Goal: Information Seeking & Learning: Learn about a topic

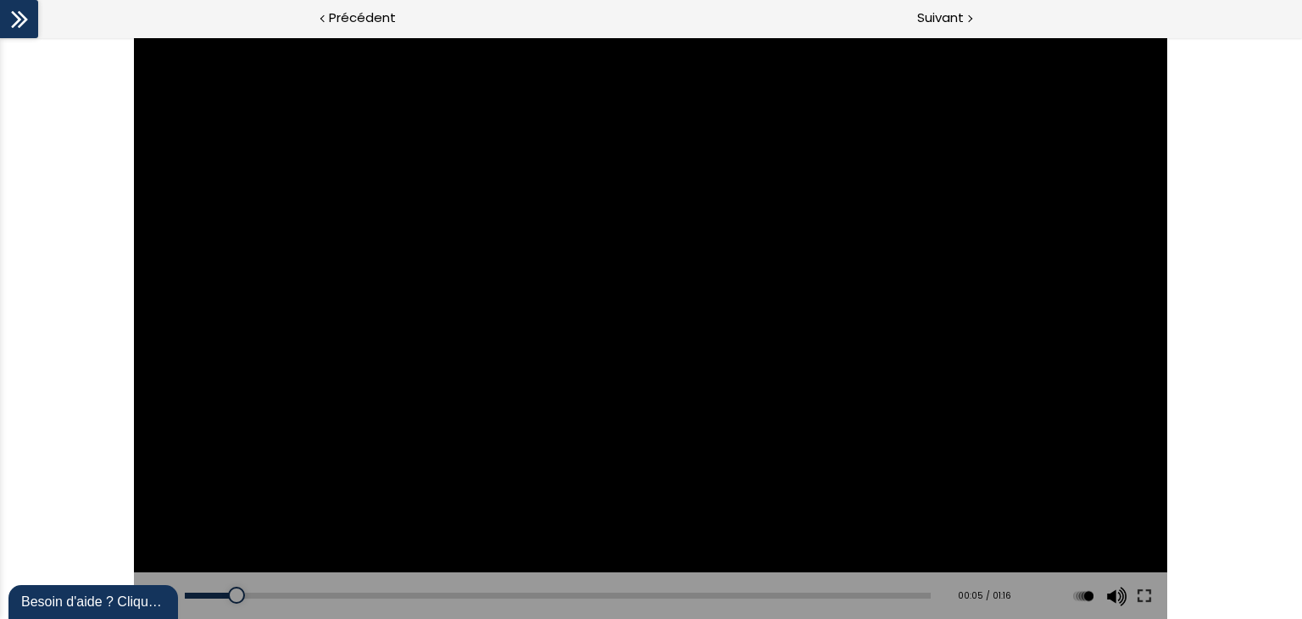
click at [596, 390] on div at bounding box center [651, 327] width 1034 height 581
drag, startPoint x: 305, startPoint y: 598, endPoint x: 0, endPoint y: 568, distance: 306.6
click at [0, 568] on div "Click for sound @keyframes VOLUME_SMALL_WAVE_FLASH { 0% { opacity: 0; } 33% { o…" at bounding box center [651, 327] width 1302 height 581
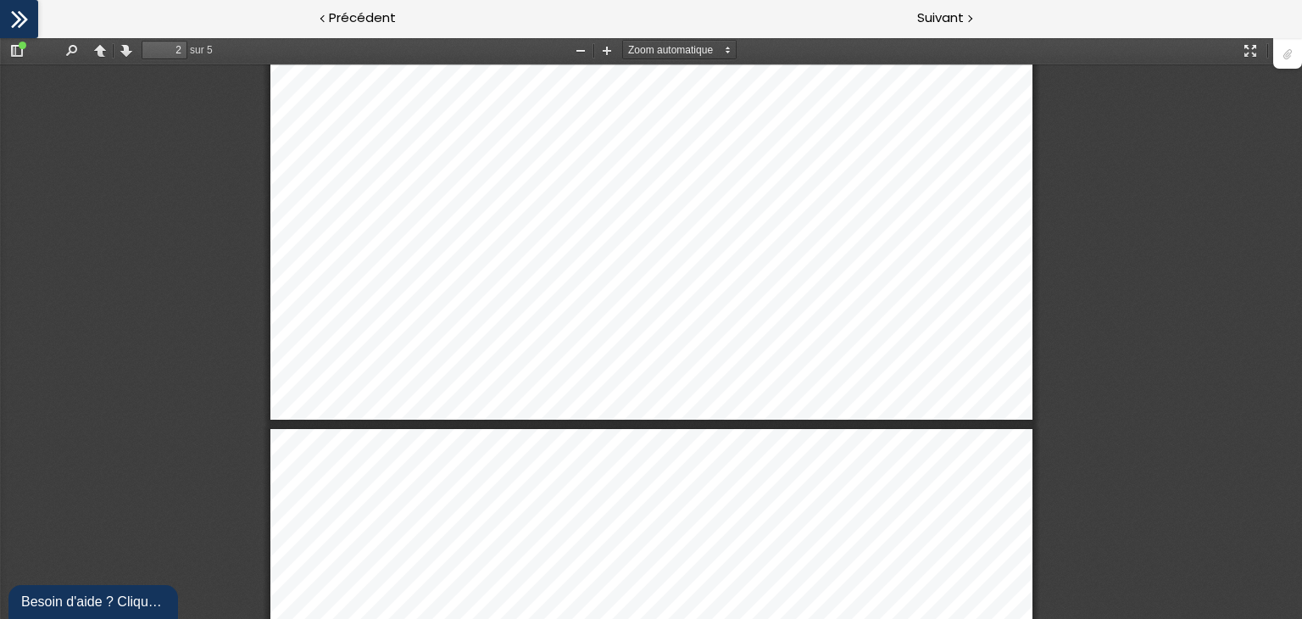
scroll to position [1873, 0]
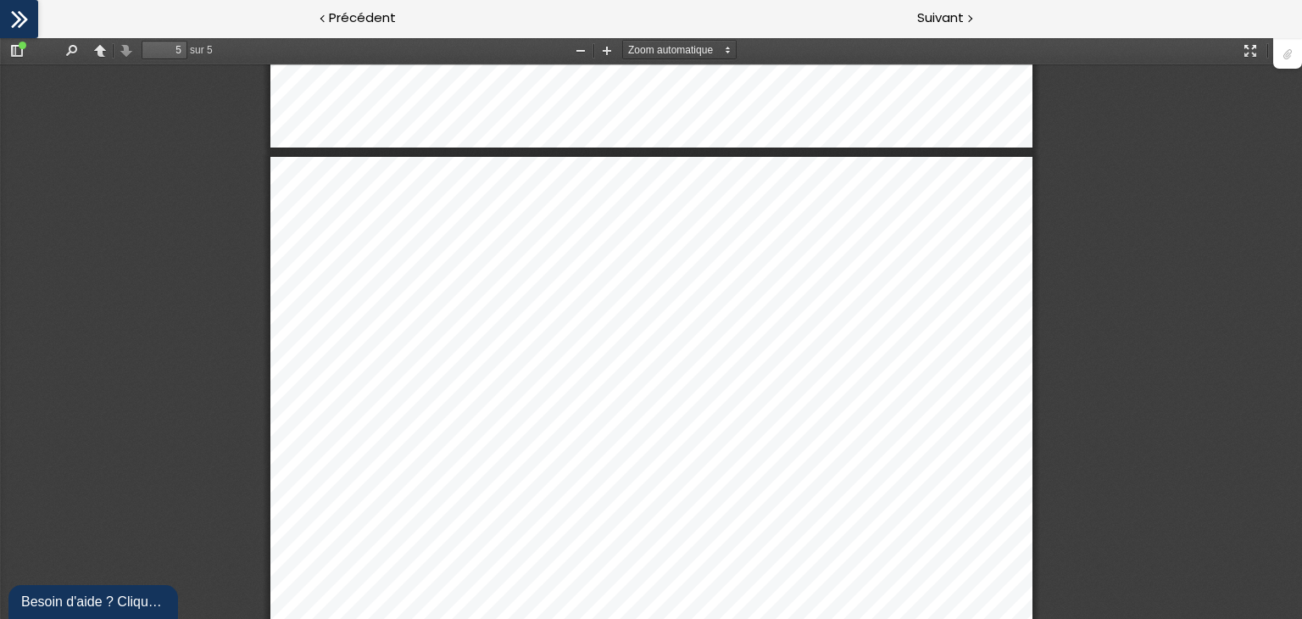
type input "4"
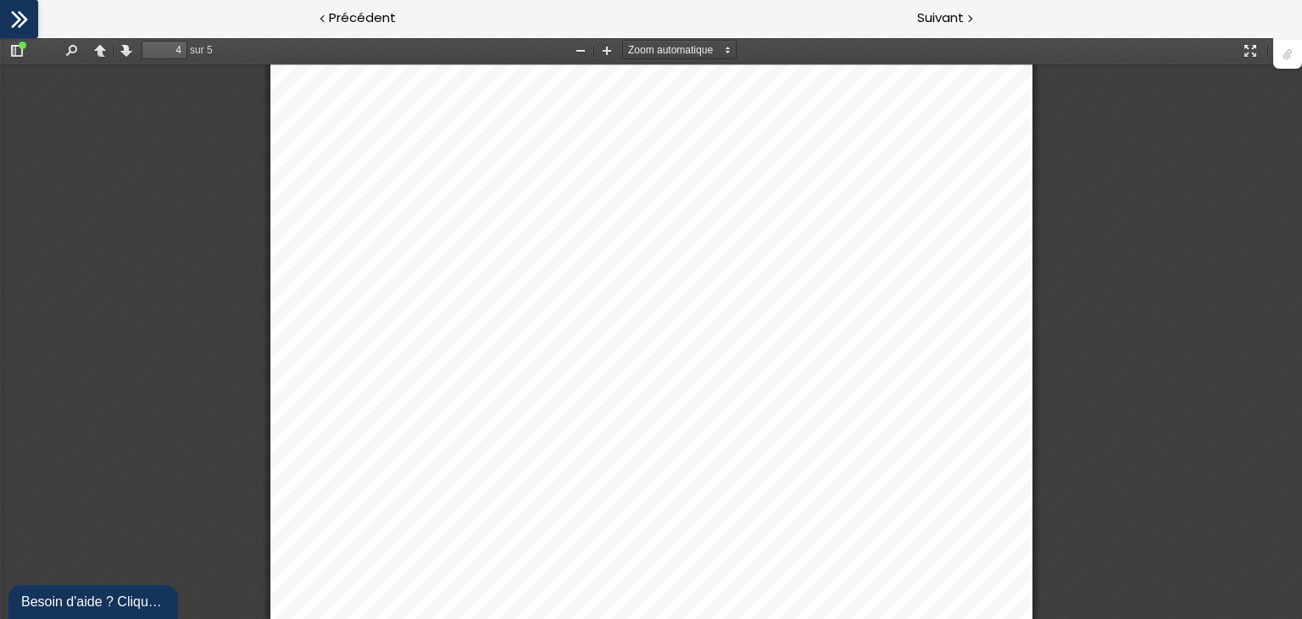
scroll to position [3730, 0]
click at [21, 11] on icon at bounding box center [19, 19] width 25 height 25
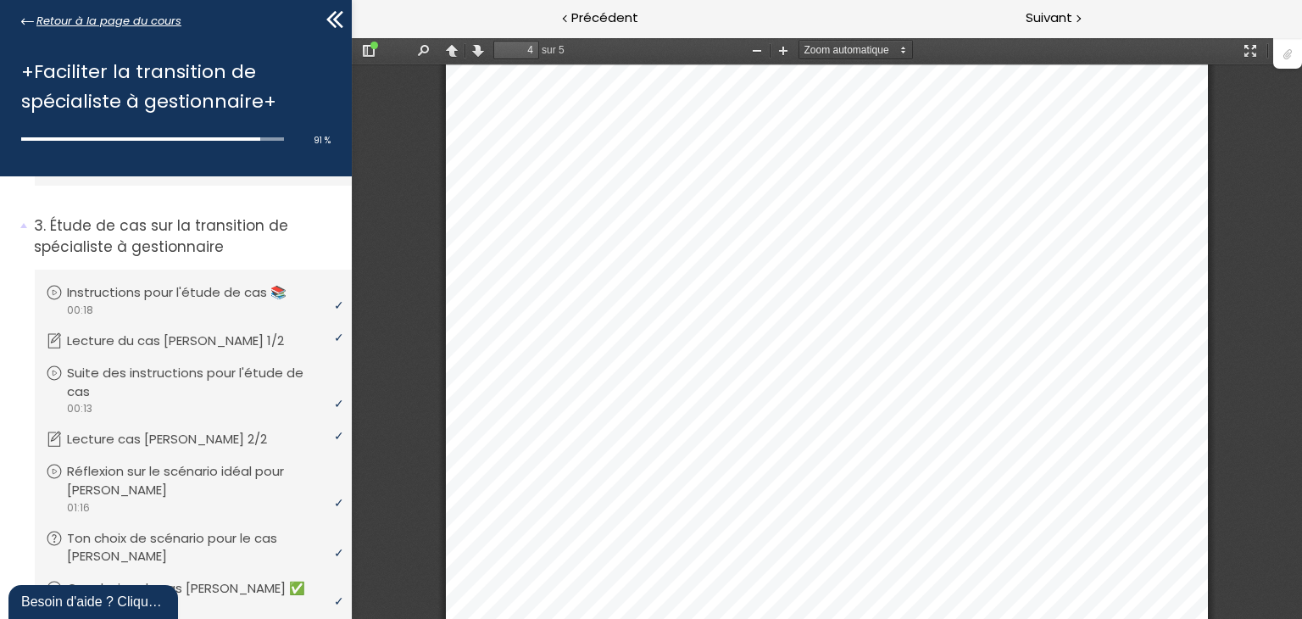
click at [81, 22] on span "Retour à la page du cours" at bounding box center [108, 21] width 145 height 19
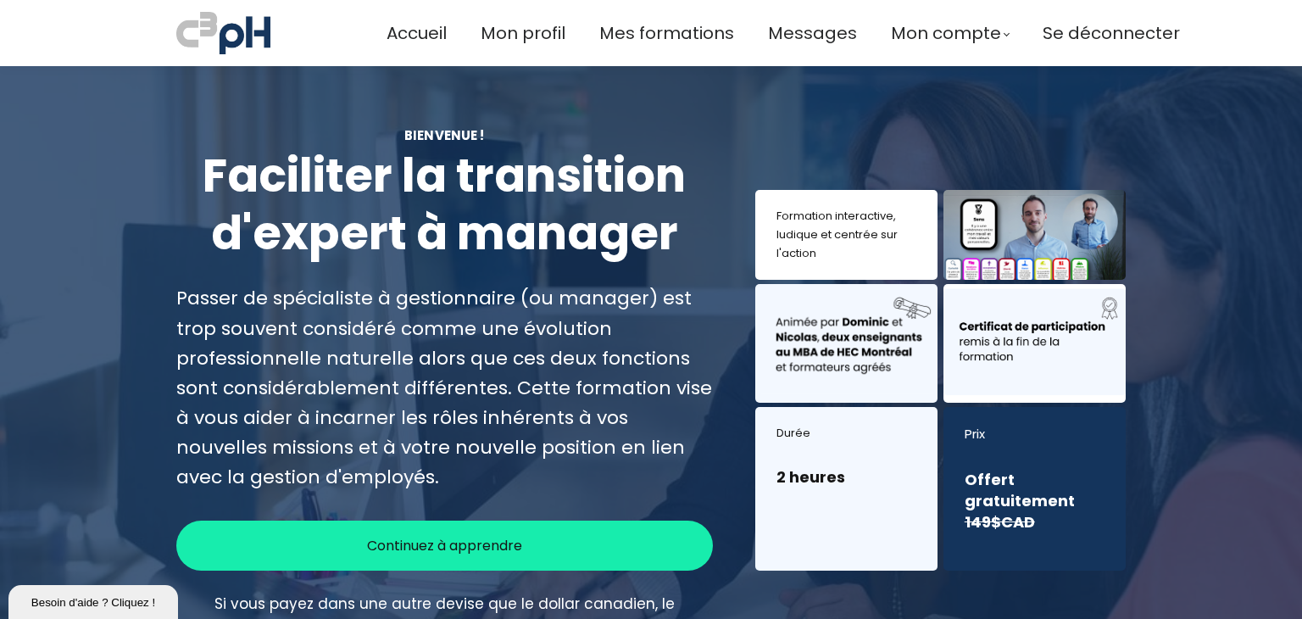
click at [556, 550] on div "Continuez à apprendre" at bounding box center [444, 545] width 537 height 50
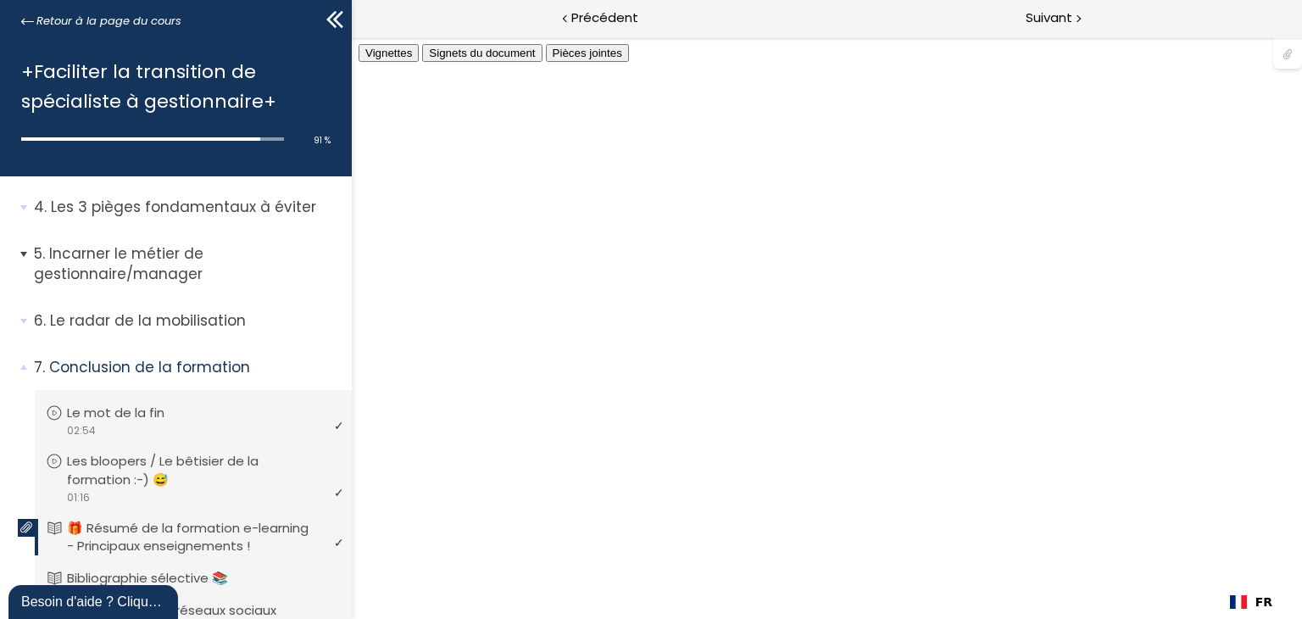
scroll to position [3731, 0]
click at [172, 273] on p "Incarner le métier de gestionnaire/manager" at bounding box center [186, 264] width 305 height 42
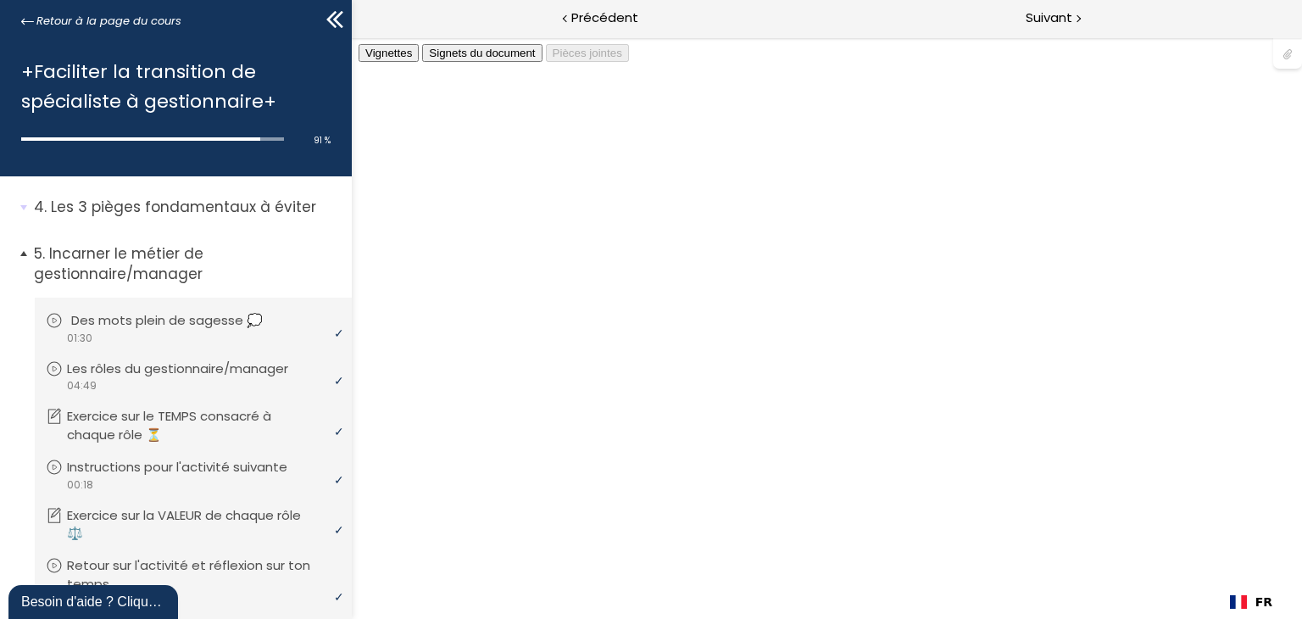
click at [174, 325] on p "Des mots plein de sagesse 💭" at bounding box center [179, 320] width 217 height 19
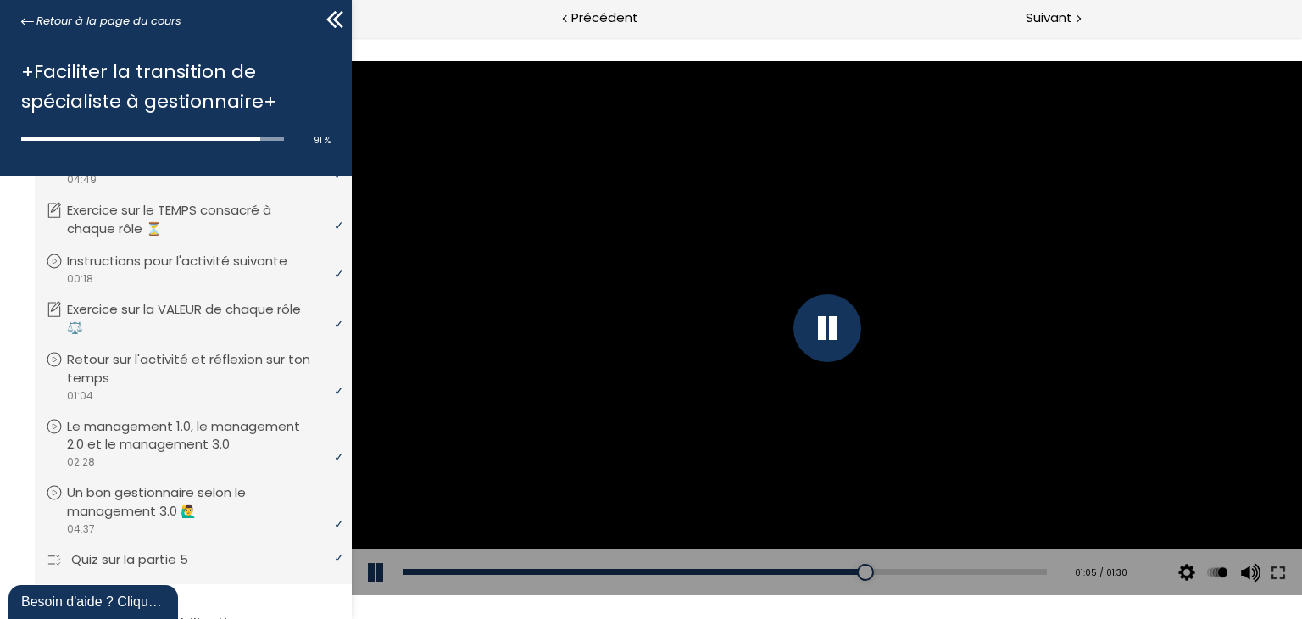
scroll to position [509, 0]
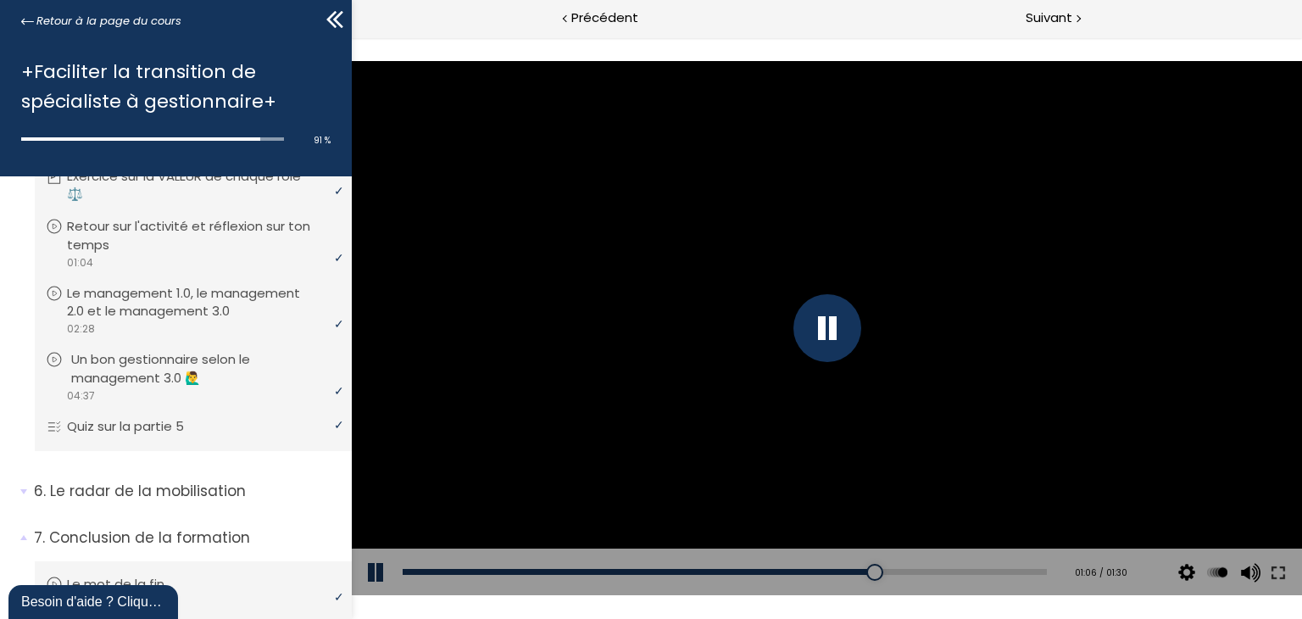
click at [167, 380] on p "Un bon gestionnaire selon le management 3.0 🙋‍♂️" at bounding box center [206, 368] width 270 height 37
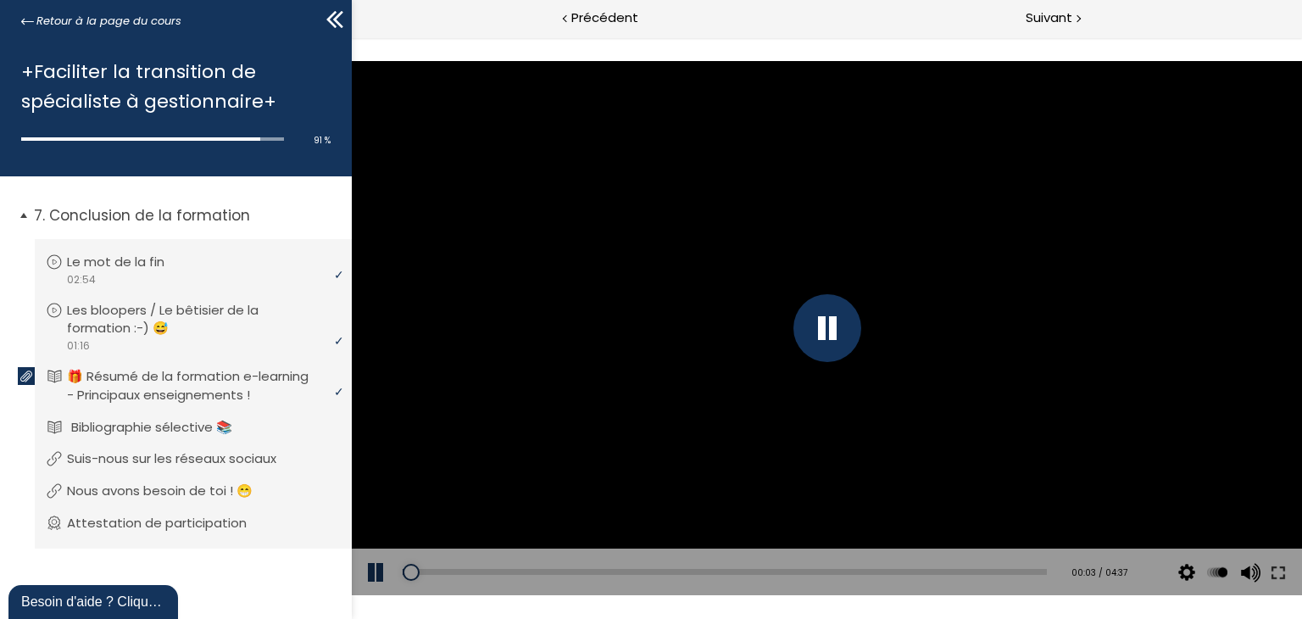
scroll to position [851, 0]
click at [227, 526] on p "Attestation de participation" at bounding box center [173, 523] width 205 height 19
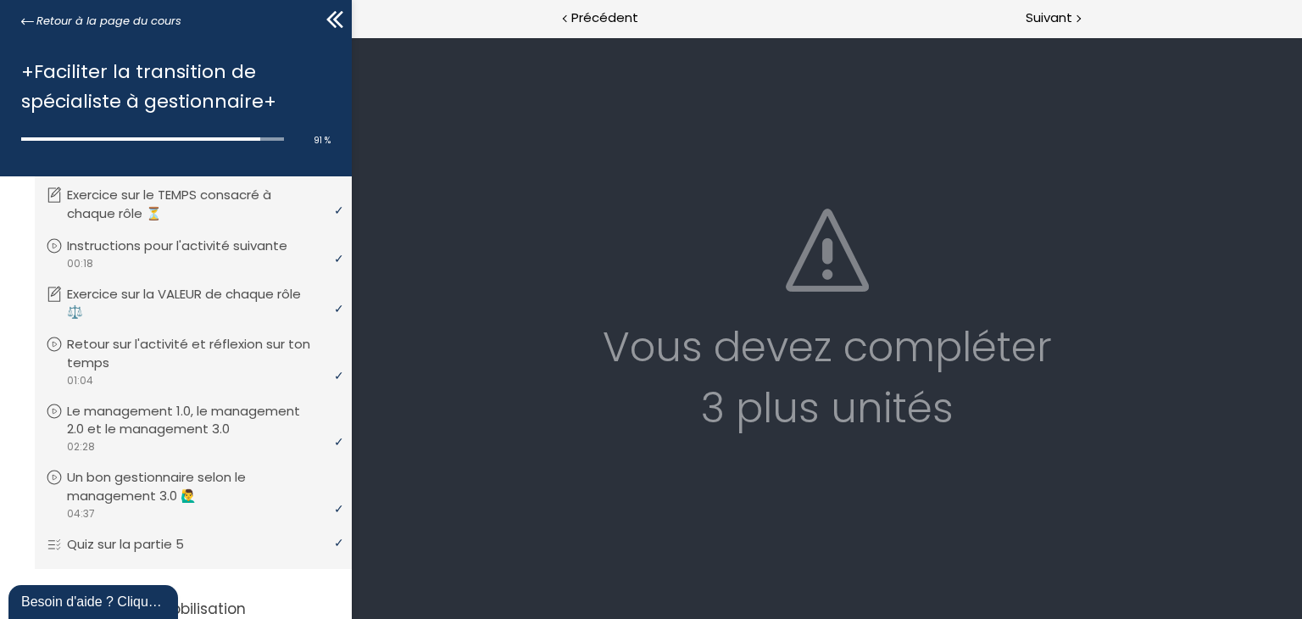
scroll to position [342, 0]
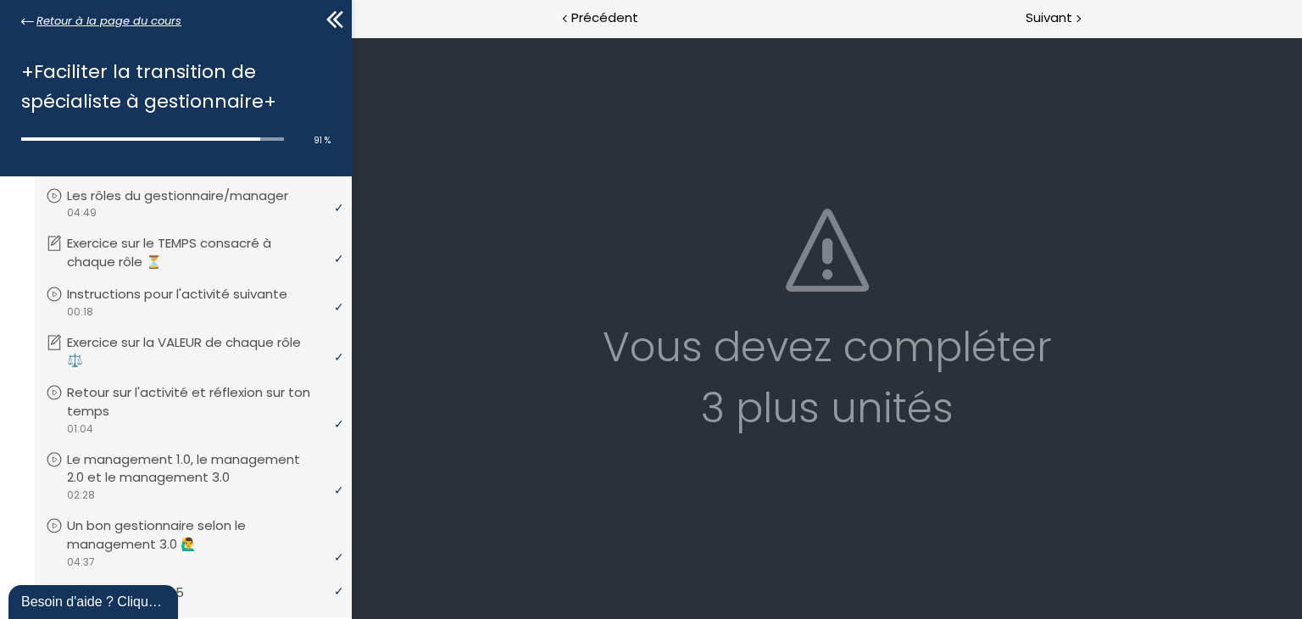
click at [81, 17] on span "Retour à la page du cours" at bounding box center [108, 21] width 145 height 19
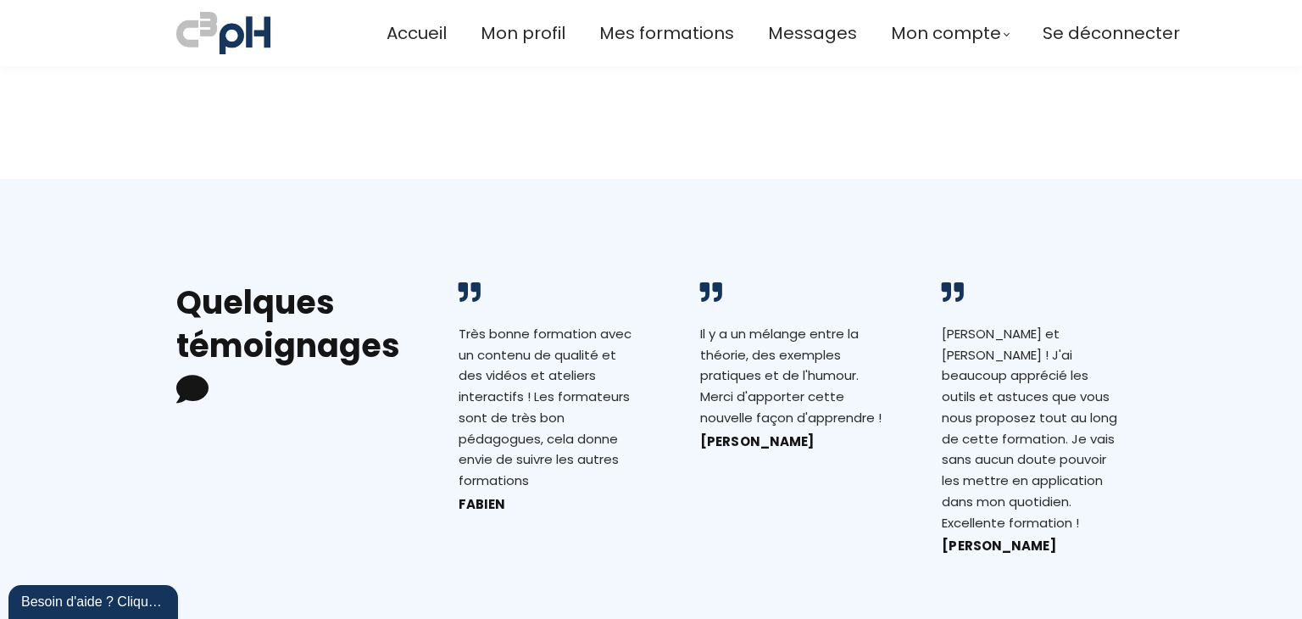
scroll to position [1950, 0]
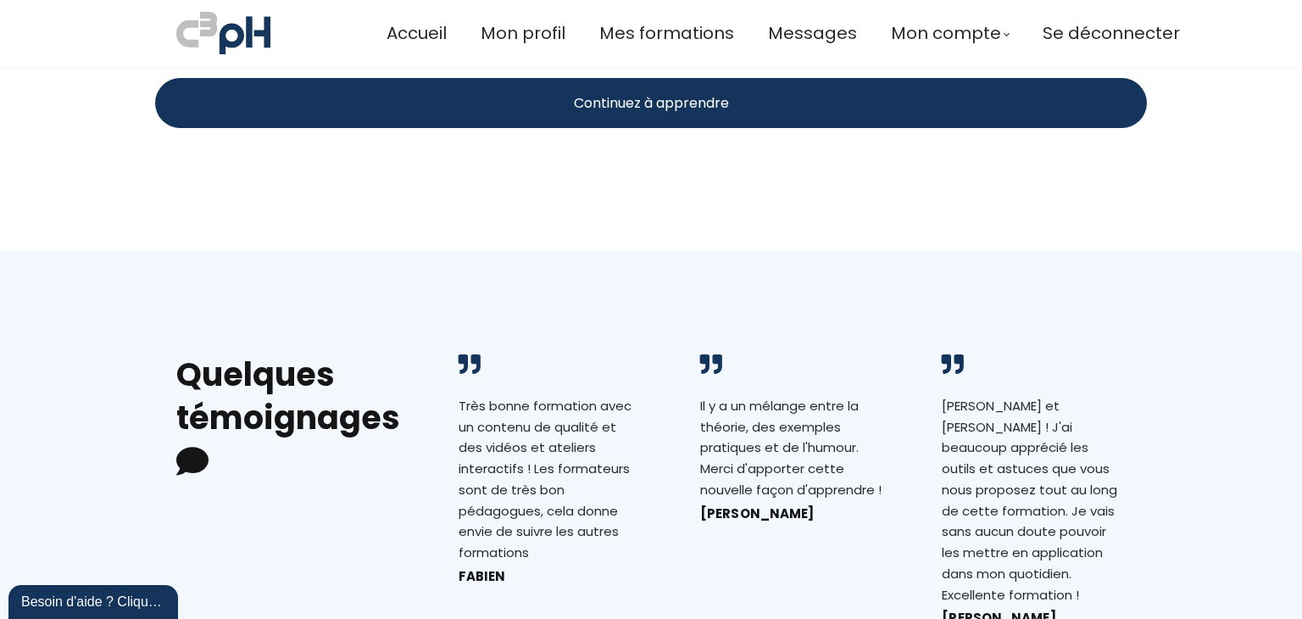
click at [684, 115] on div "Continuez à apprendre" at bounding box center [651, 103] width 992 height 50
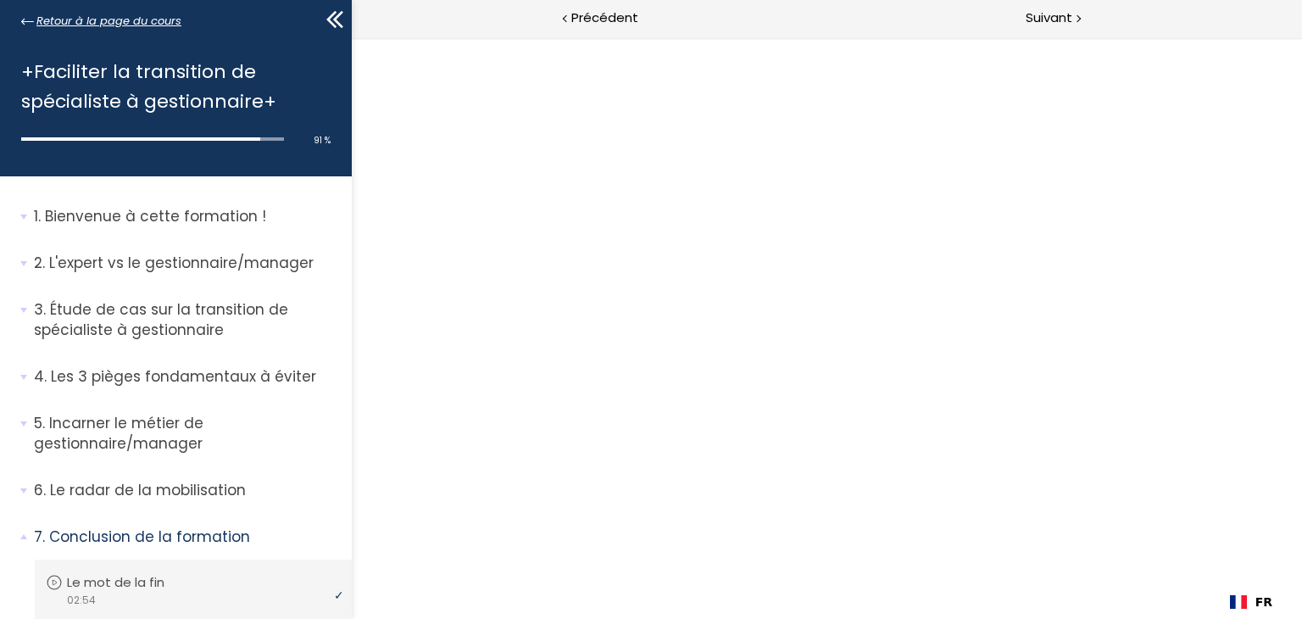
click at [78, 24] on span "Retour à la page du cours" at bounding box center [108, 21] width 145 height 19
click at [86, 22] on span "Retour à la page du cours" at bounding box center [108, 21] width 145 height 19
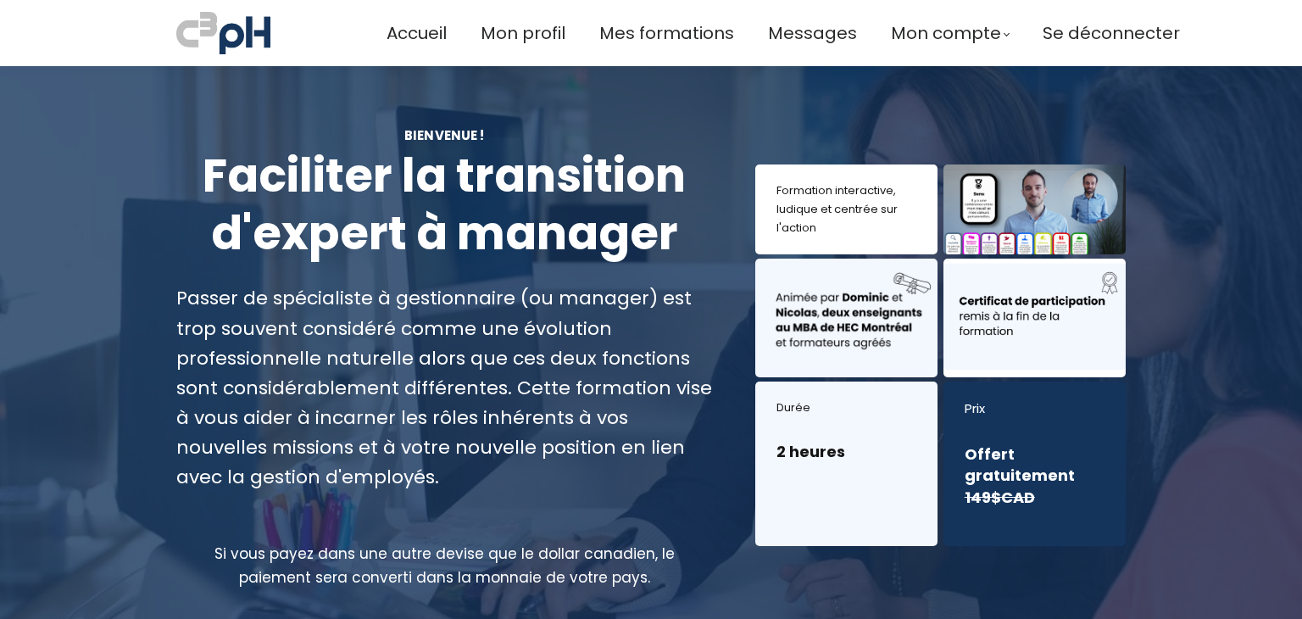
click at [682, 34] on span "Mes formations" at bounding box center [666, 33] width 135 height 28
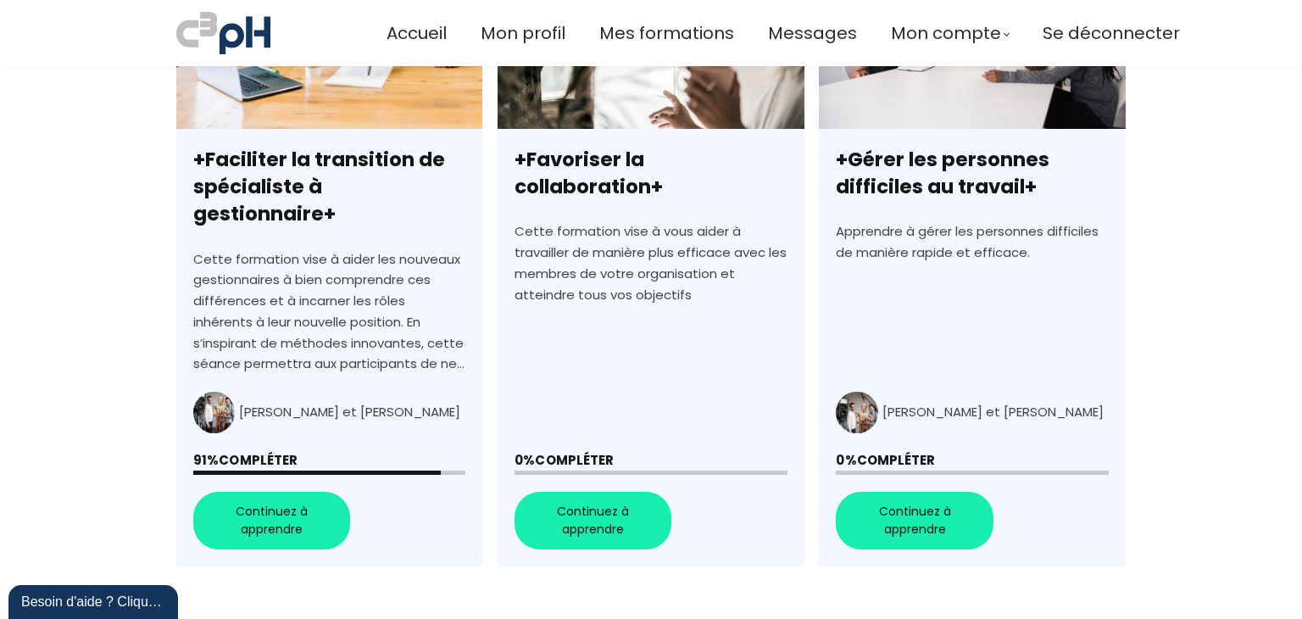
scroll to position [678, 0]
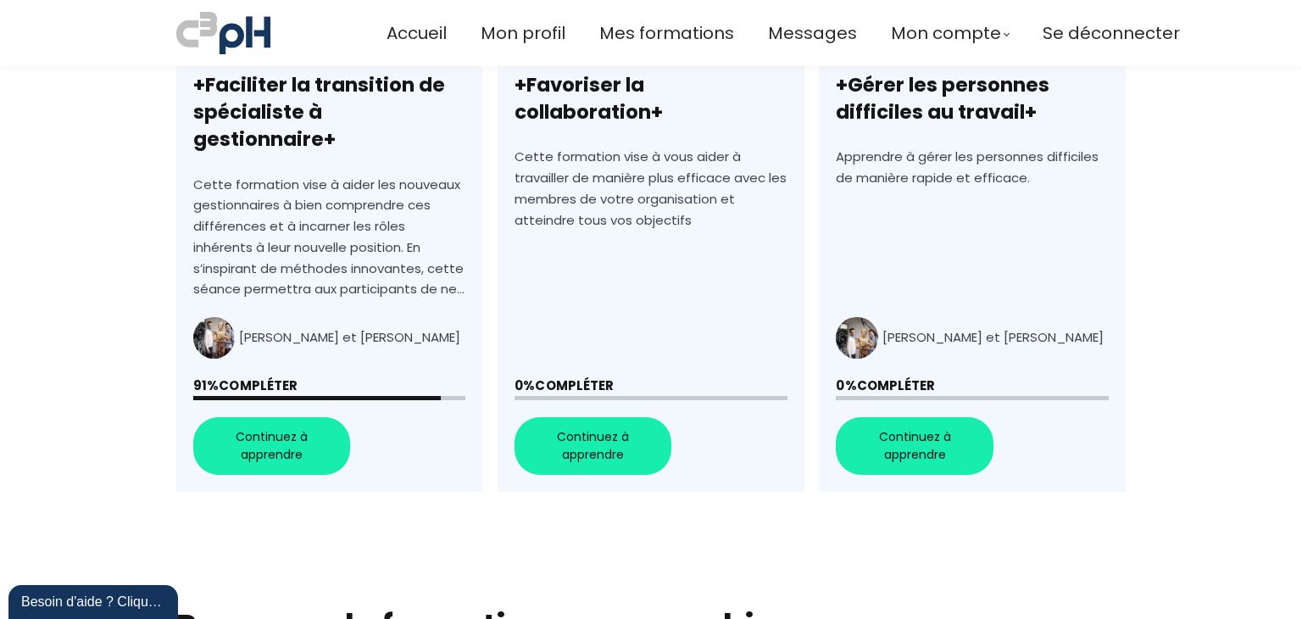
click at [274, 420] on link "+Faciliter la transition de spécialiste à gestionnaire+" at bounding box center [329, 186] width 306 height 609
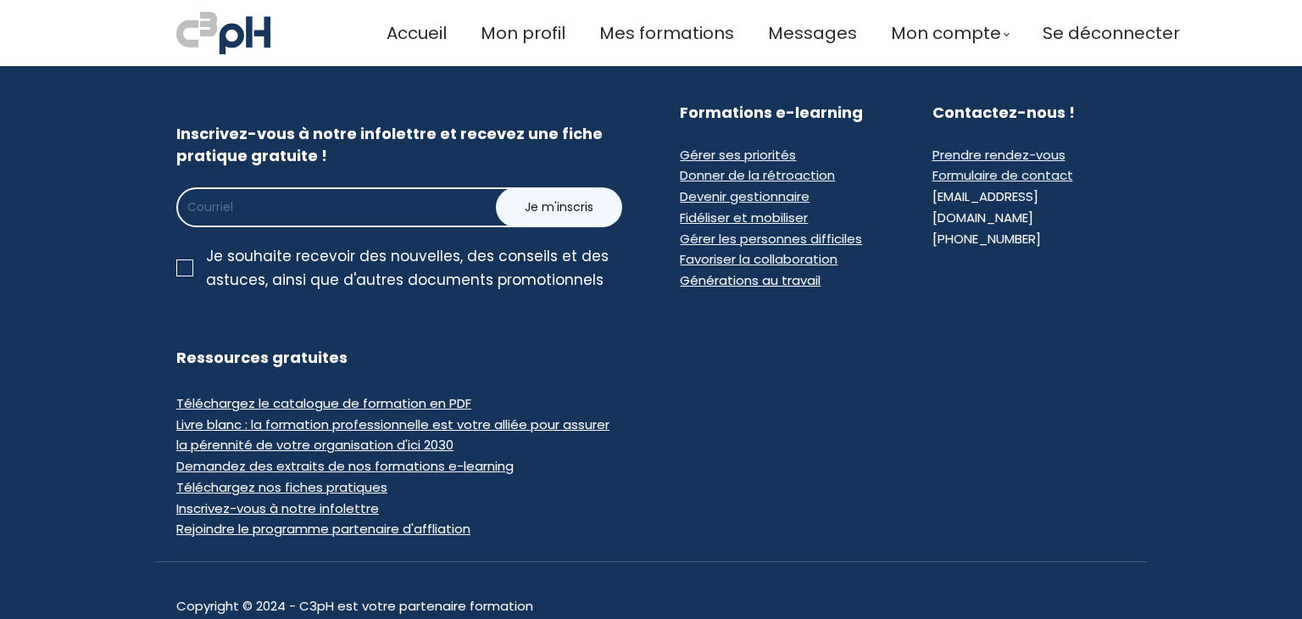
scroll to position [1762, 0]
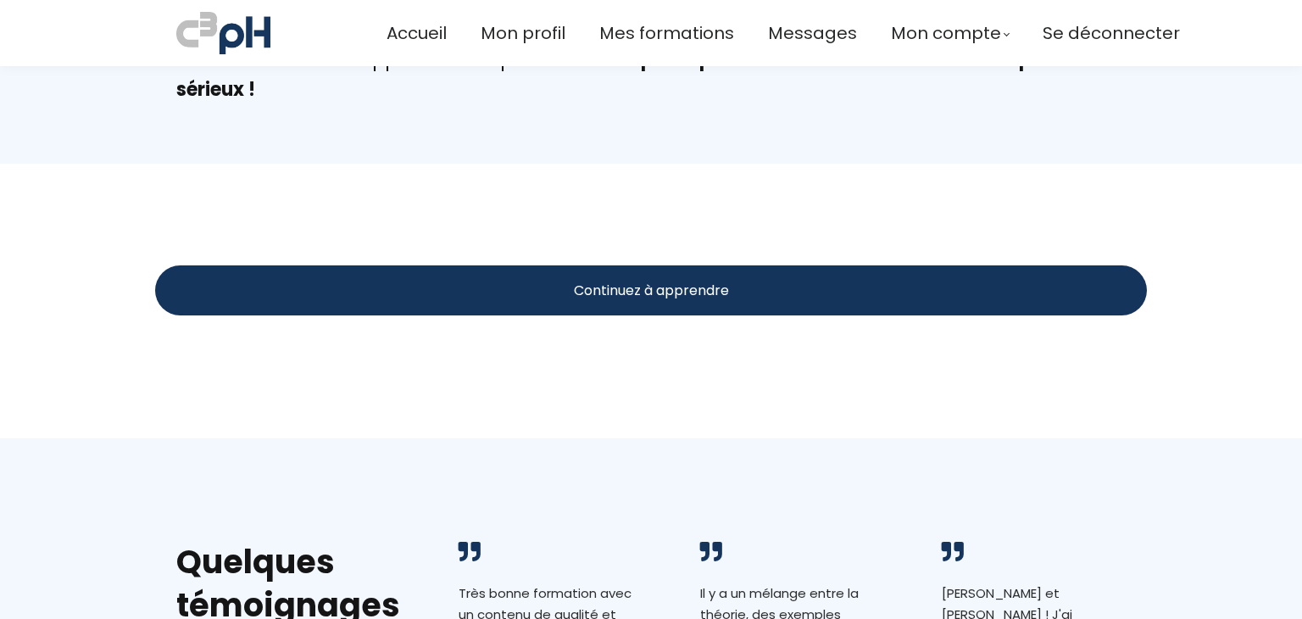
click at [702, 296] on span "Continuez à apprendre" at bounding box center [651, 290] width 155 height 21
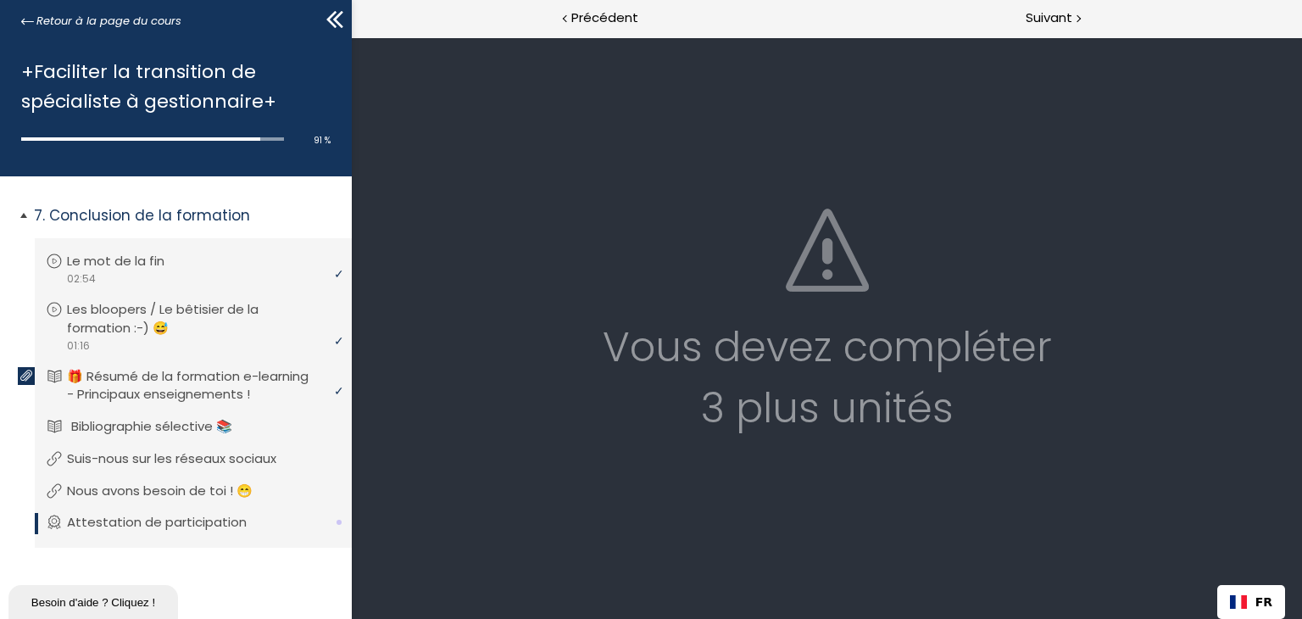
scroll to position [339, 0]
click at [200, 427] on p "Bibliographie sélective 📚" at bounding box center [164, 426] width 186 height 19
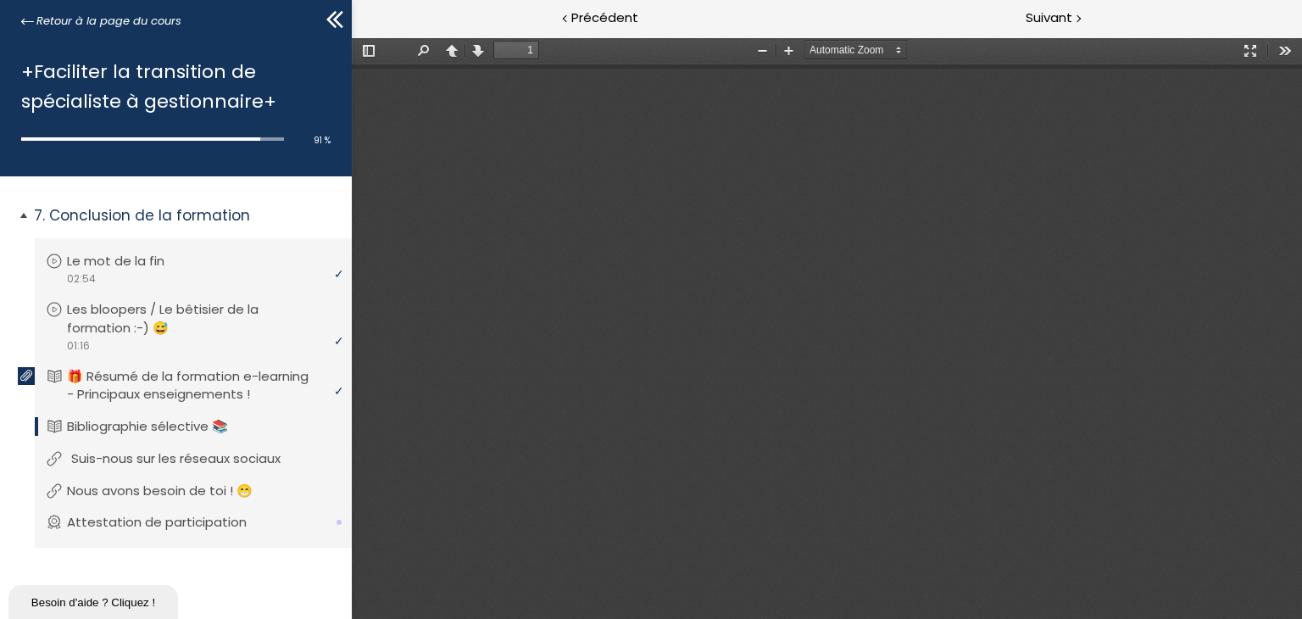
scroll to position [0, 0]
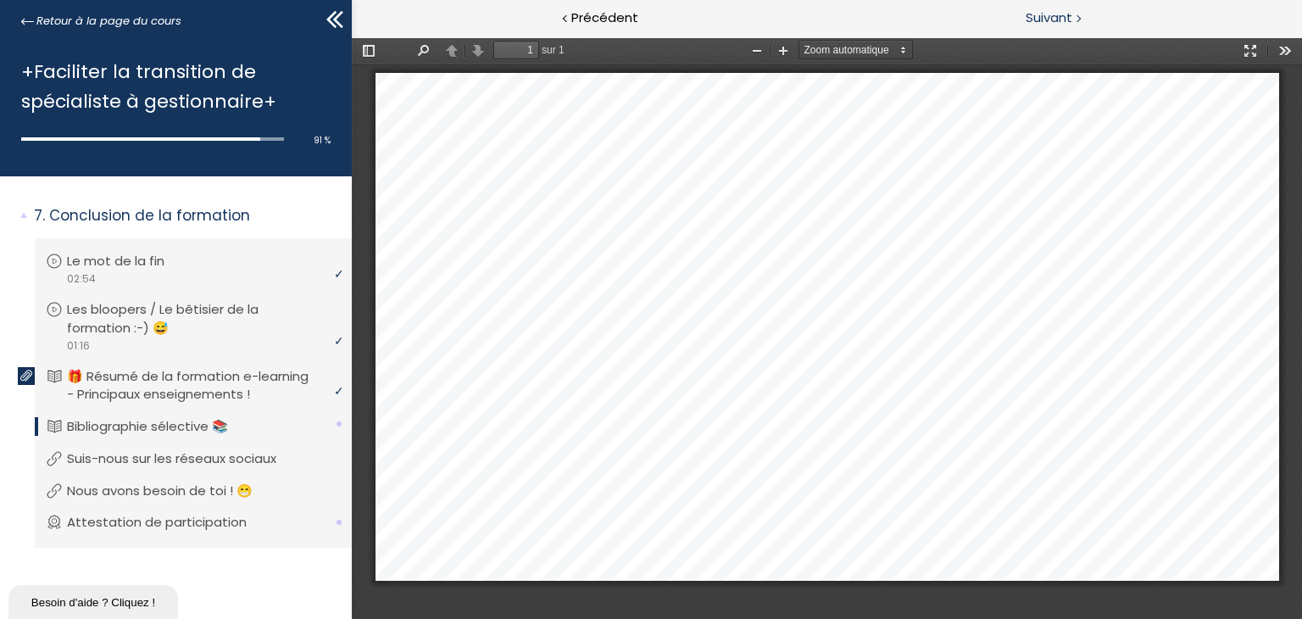
click at [1060, 18] on span "Suivant" at bounding box center [1049, 18] width 47 height 21
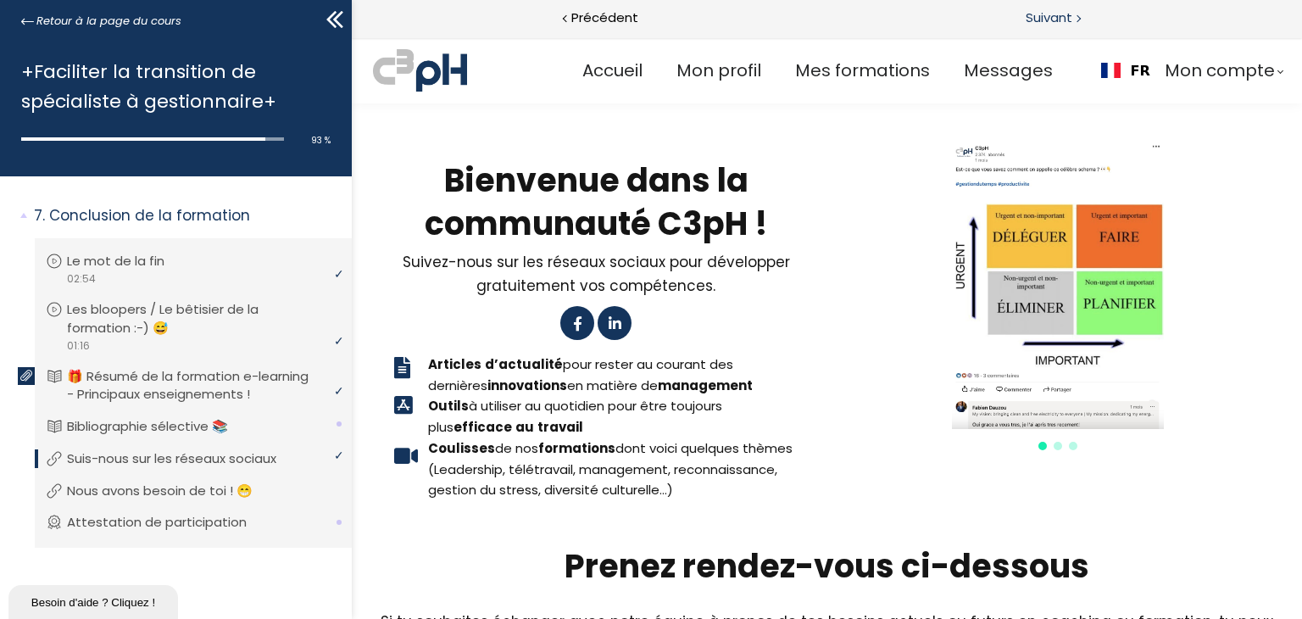
click at [1047, 16] on span "Suivant" at bounding box center [1049, 18] width 47 height 21
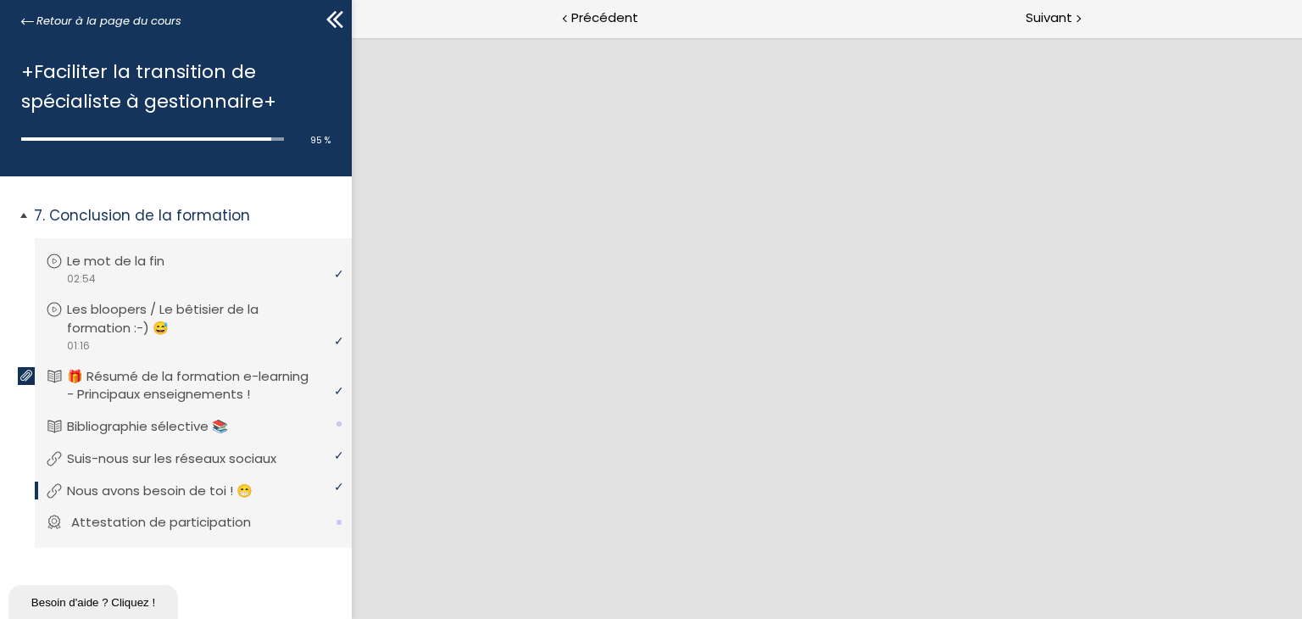
click at [206, 516] on p "Attestation de participation" at bounding box center [173, 522] width 205 height 19
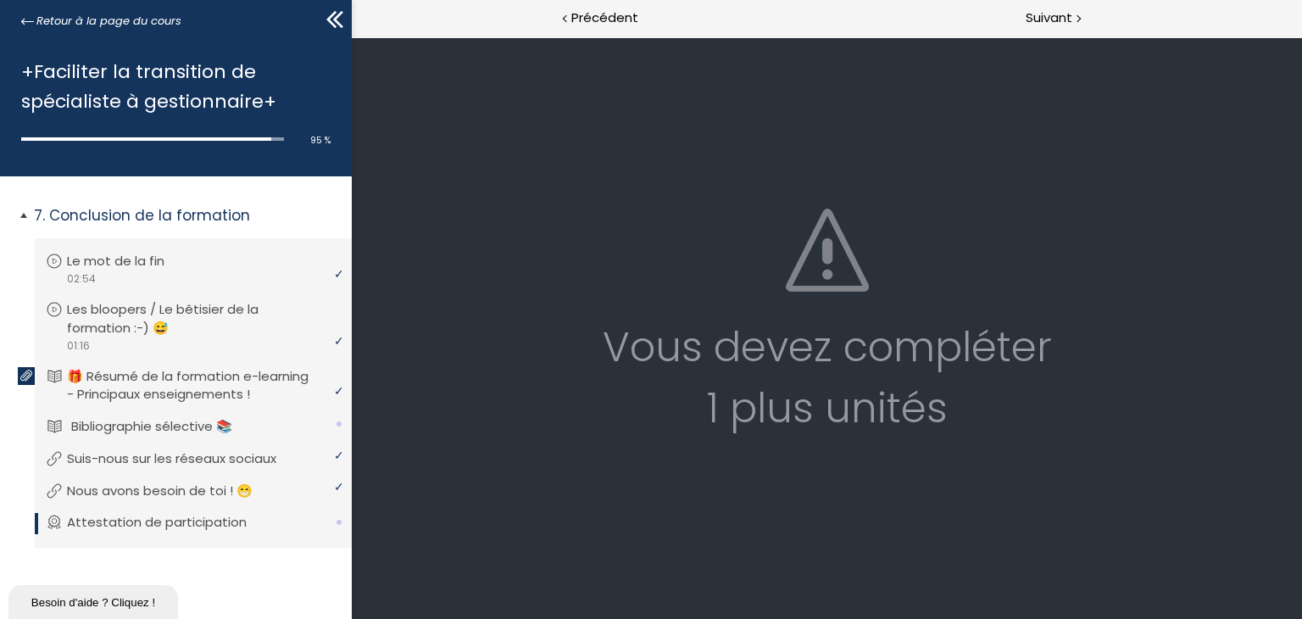
click at [241, 426] on p "Bibliographie sélective 📚" at bounding box center [164, 426] width 186 height 19
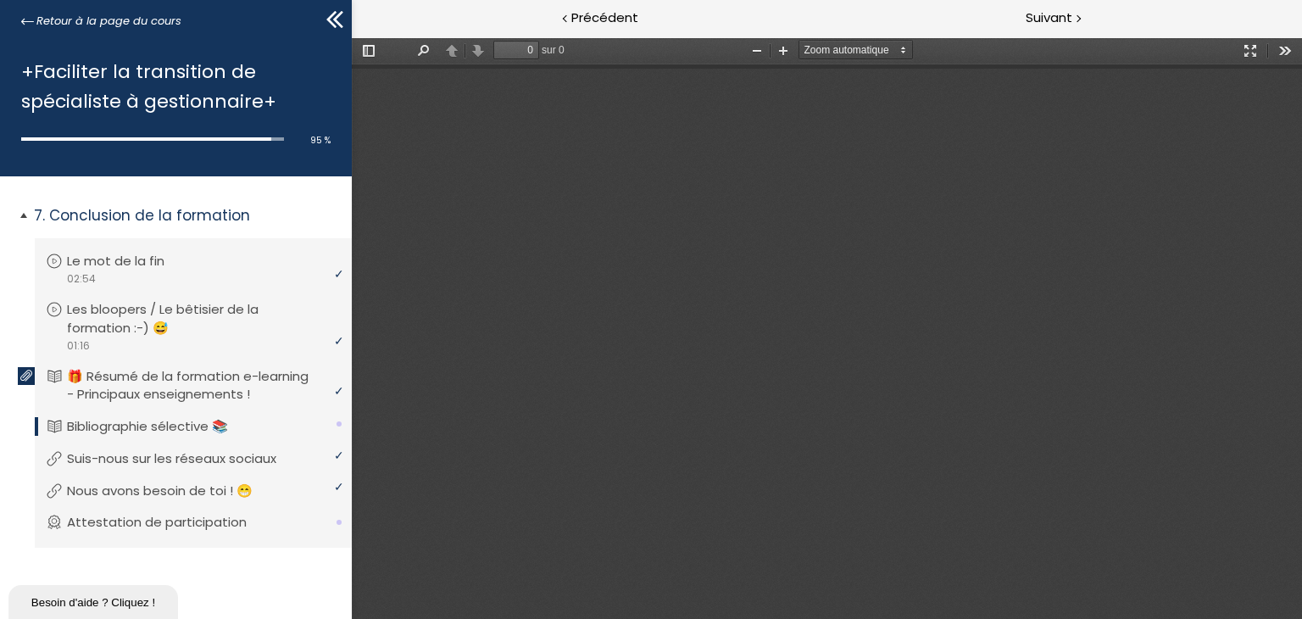
type input "1"
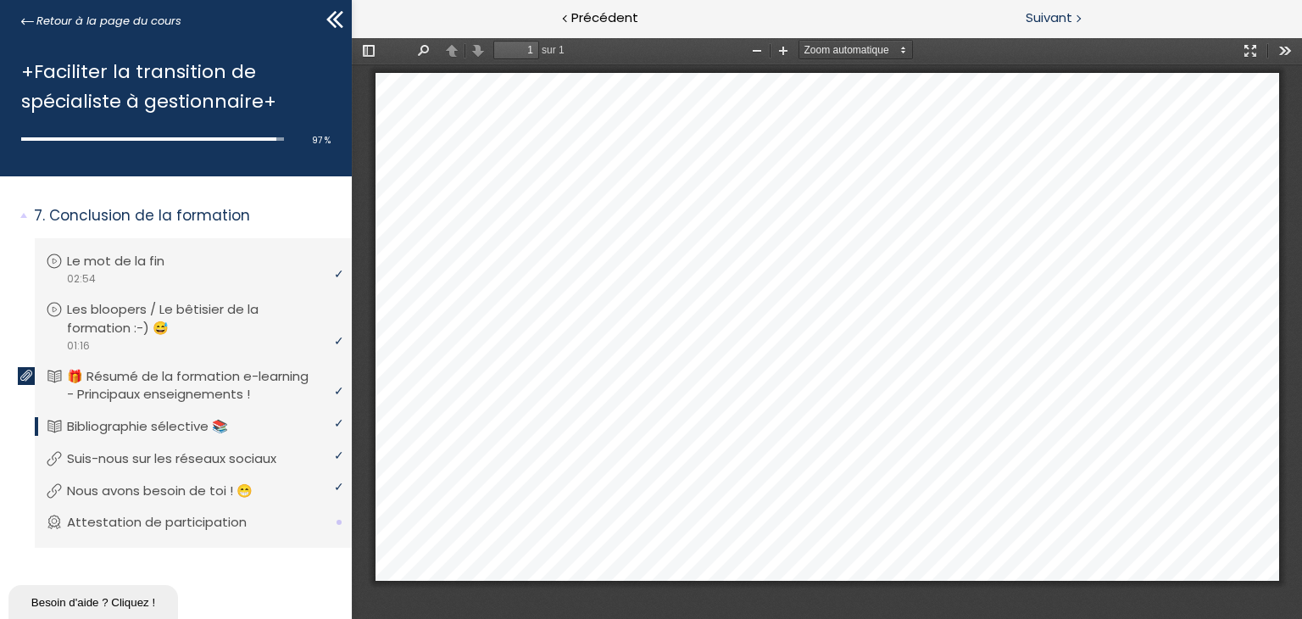
click at [1054, 18] on span "Suivant" at bounding box center [1049, 18] width 47 height 21
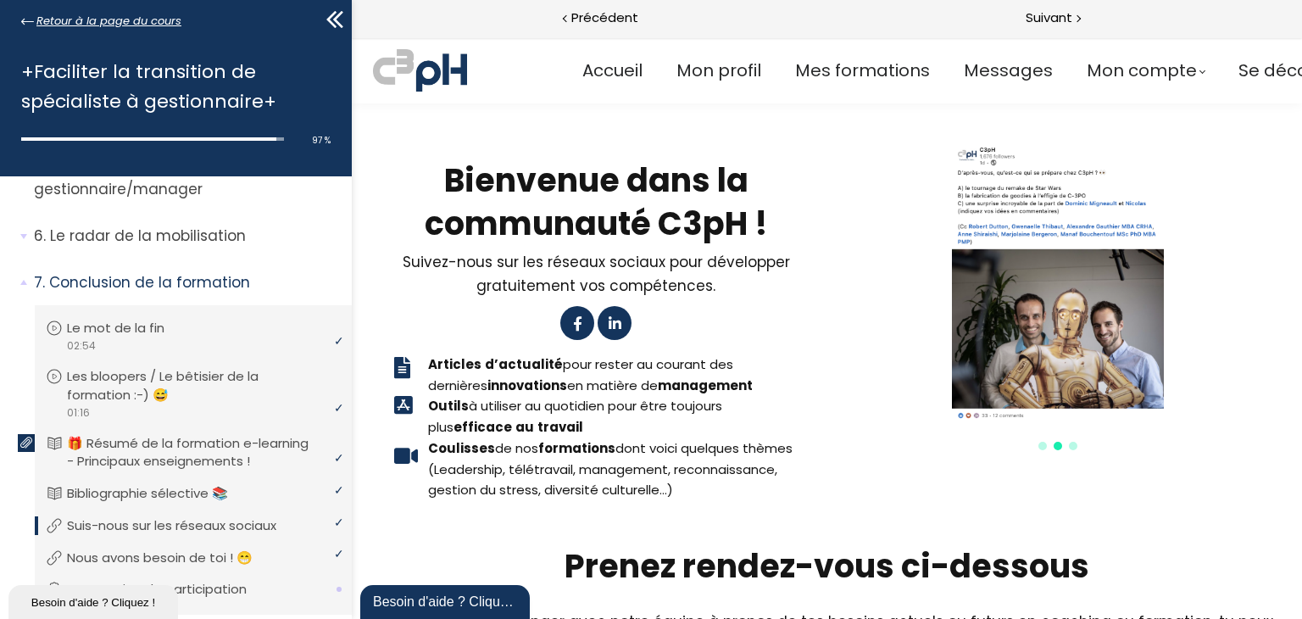
click at [76, 14] on span "Retour à la page du cours" at bounding box center [108, 21] width 145 height 19
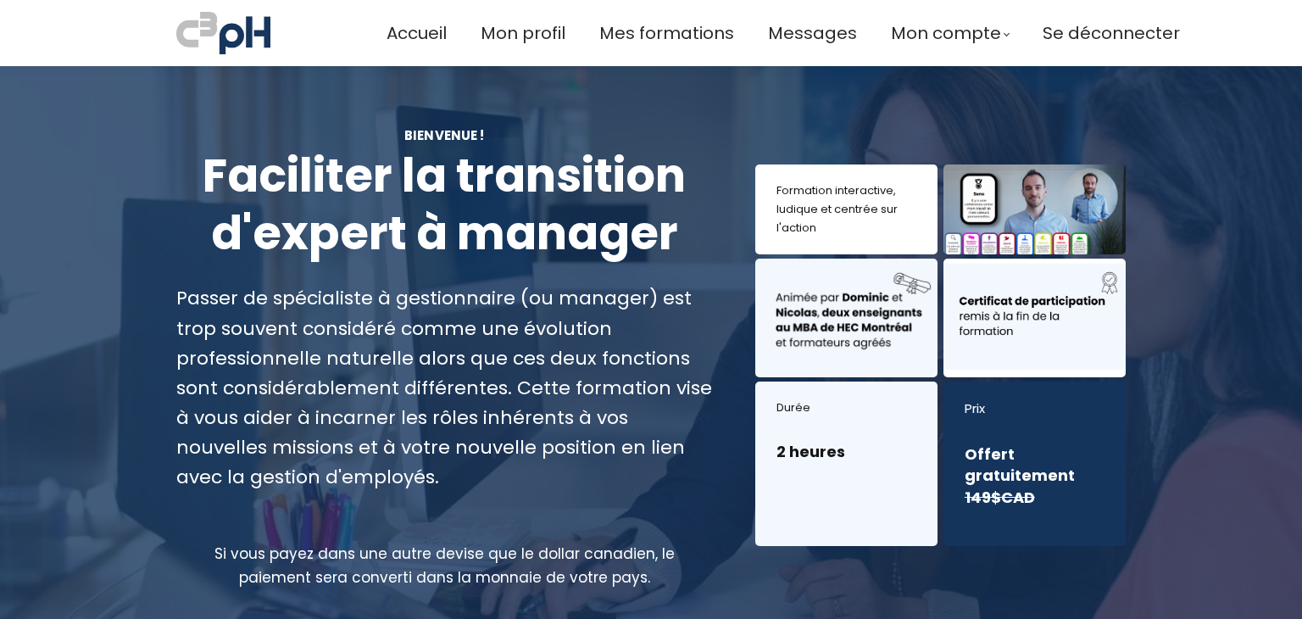
click at [667, 33] on span "Mes formations" at bounding box center [666, 33] width 135 height 28
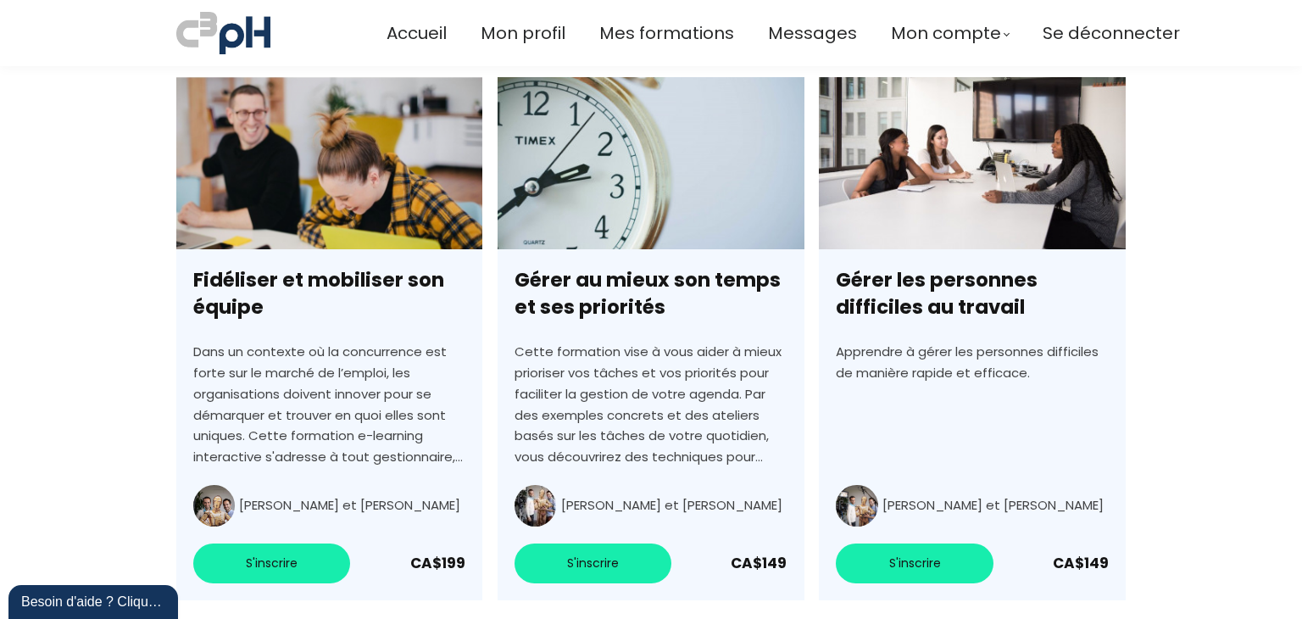
scroll to position [3390, 0]
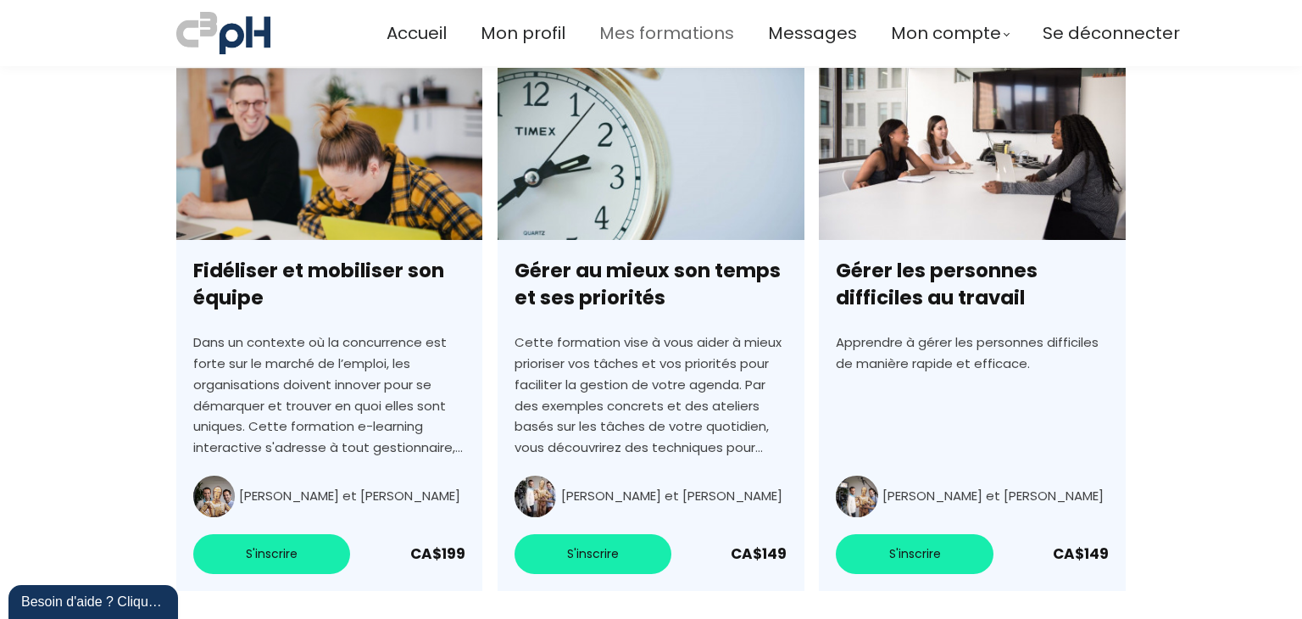
click at [670, 37] on span "Mes formations" at bounding box center [666, 33] width 135 height 28
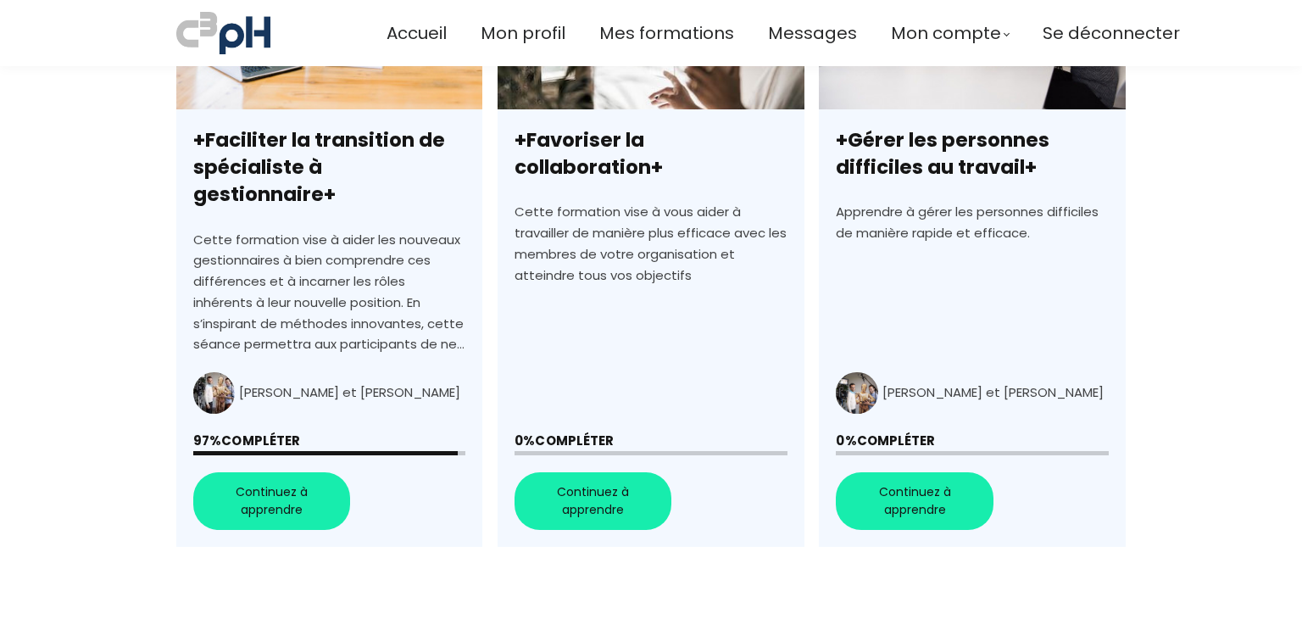
scroll to position [678, 0]
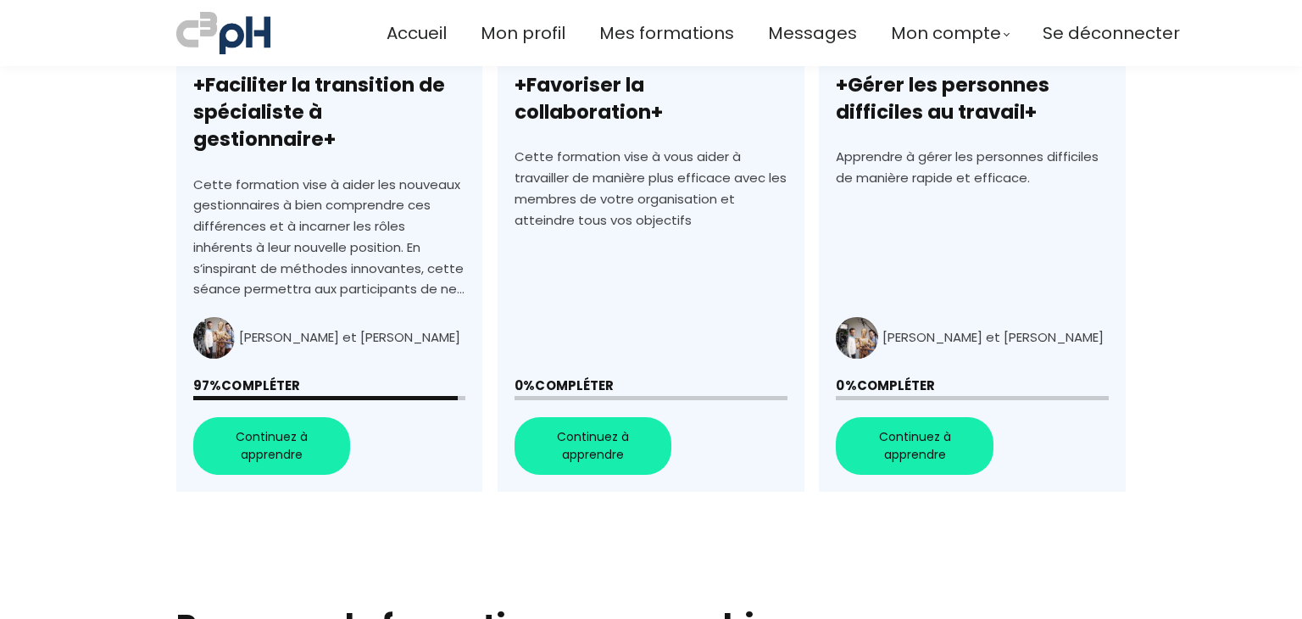
click at [620, 421] on link "+Favoriser la collaboration+" at bounding box center [651, 186] width 306 height 609
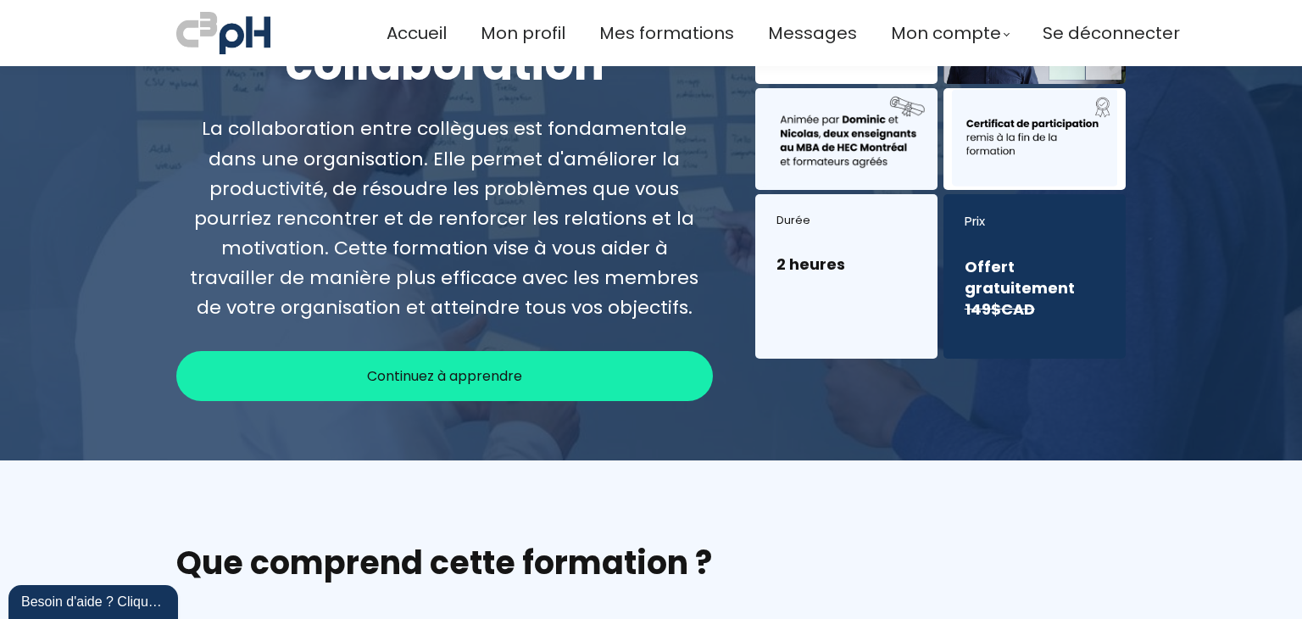
click at [576, 376] on div "Continuez à apprendre" at bounding box center [444, 376] width 537 height 50
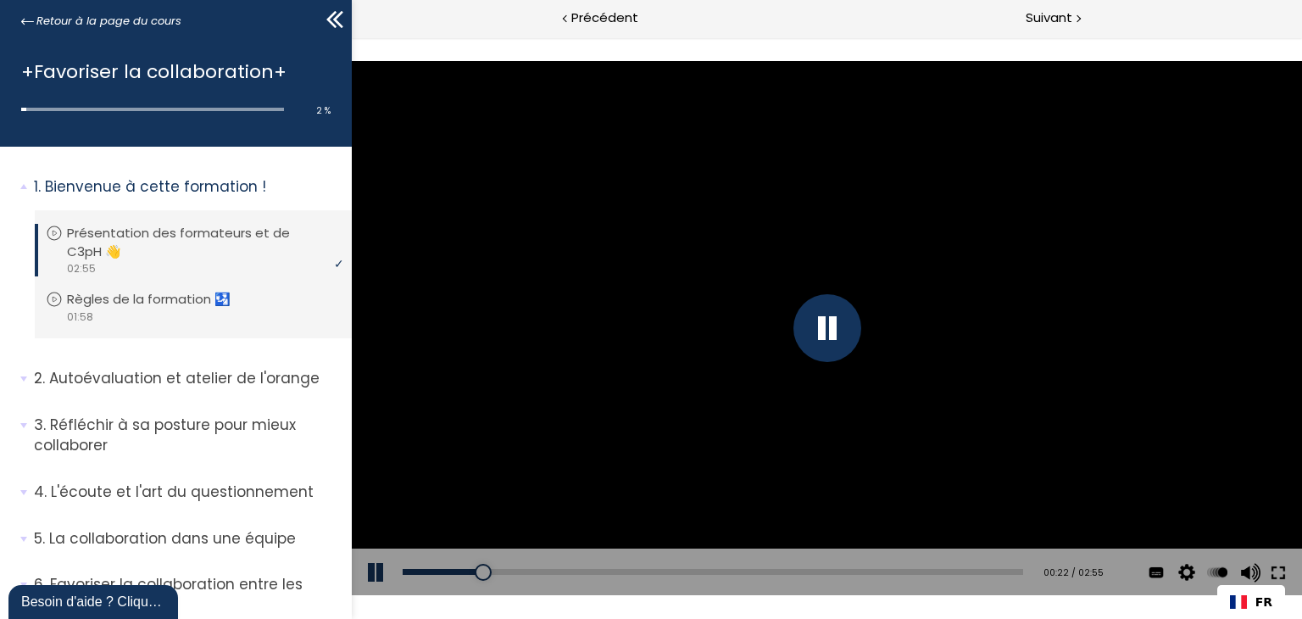
click at [1288, 570] on button at bounding box center [1277, 571] width 31 height 47
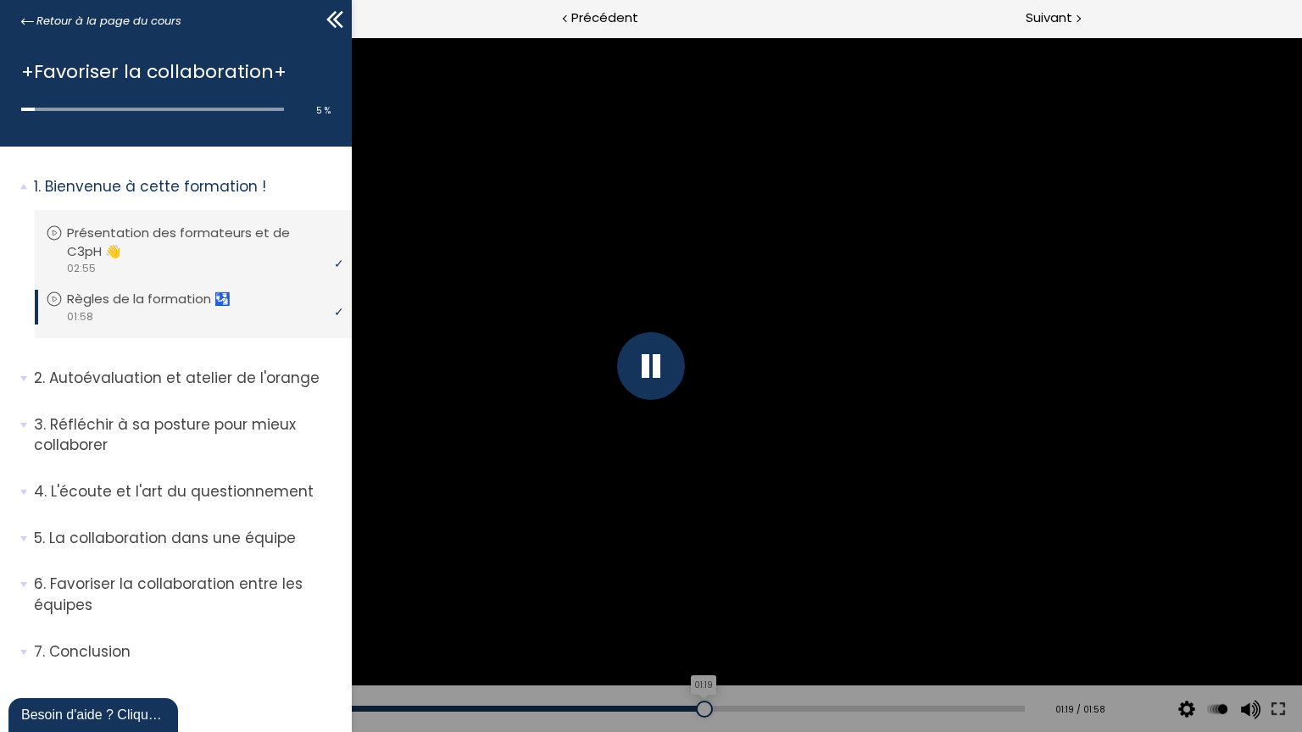
click at [696, 618] on div "01:19" at bounding box center [538, 709] width 974 height 6
click at [1002, 618] on div "Add chapter 01:57" at bounding box center [538, 709] width 974 height 47
click at [1005, 618] on div "01:57" at bounding box center [538, 709] width 974 height 6
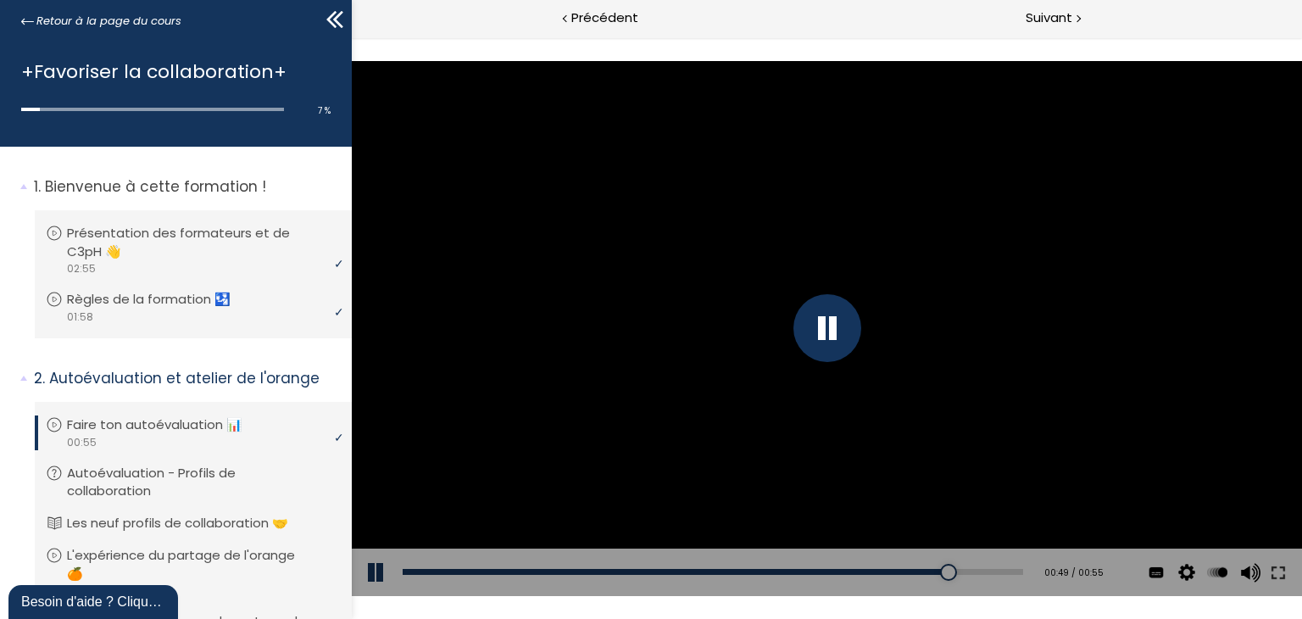
click at [780, 264] on div at bounding box center [826, 328] width 950 height 535
click at [882, 260] on div at bounding box center [826, 328] width 950 height 535
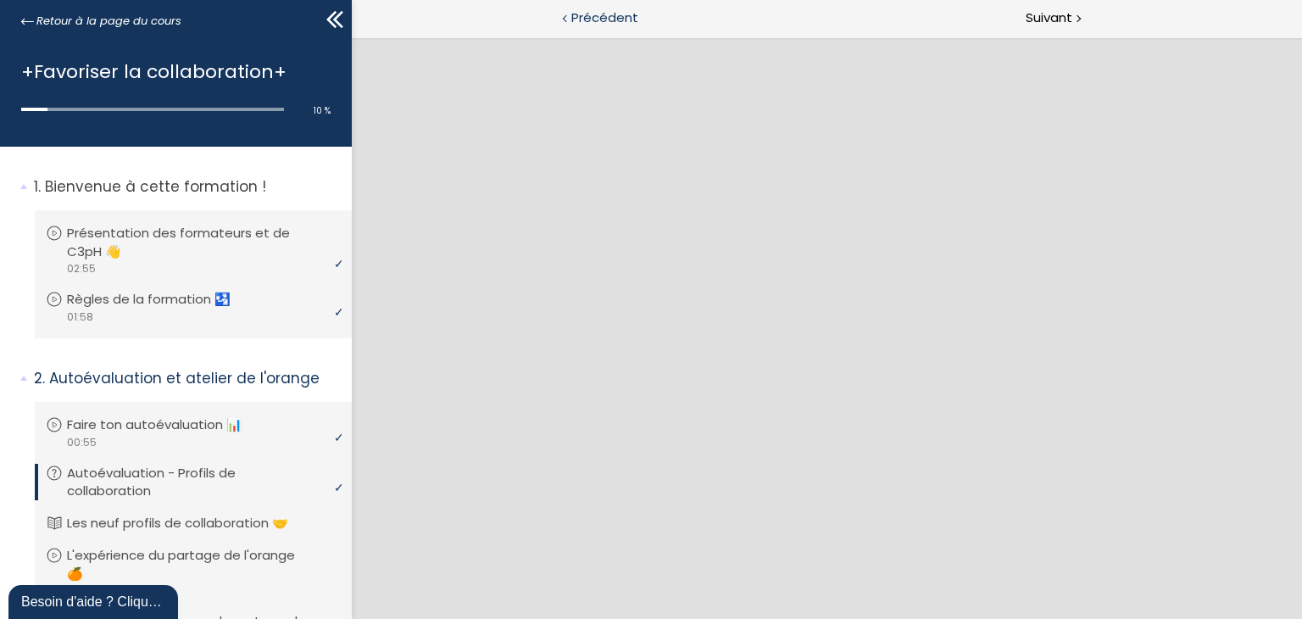
click at [326, 20] on icon at bounding box center [334, 19] width 25 height 25
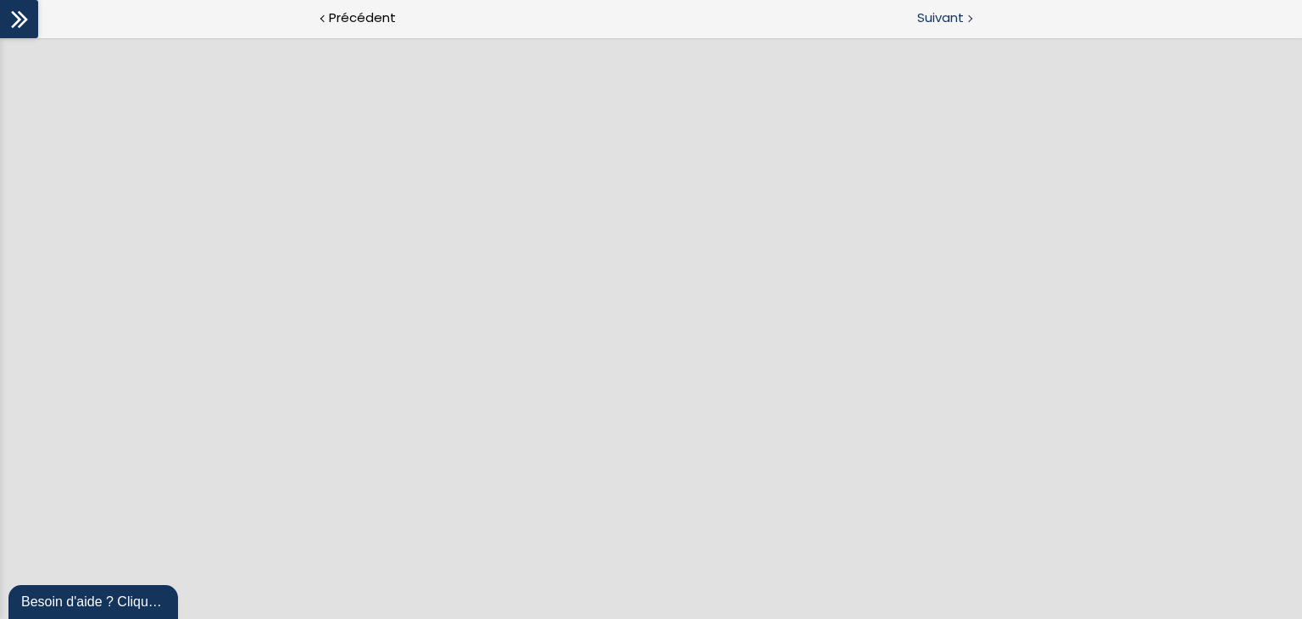
click at [954, 14] on span "Suivant" at bounding box center [940, 18] width 47 height 21
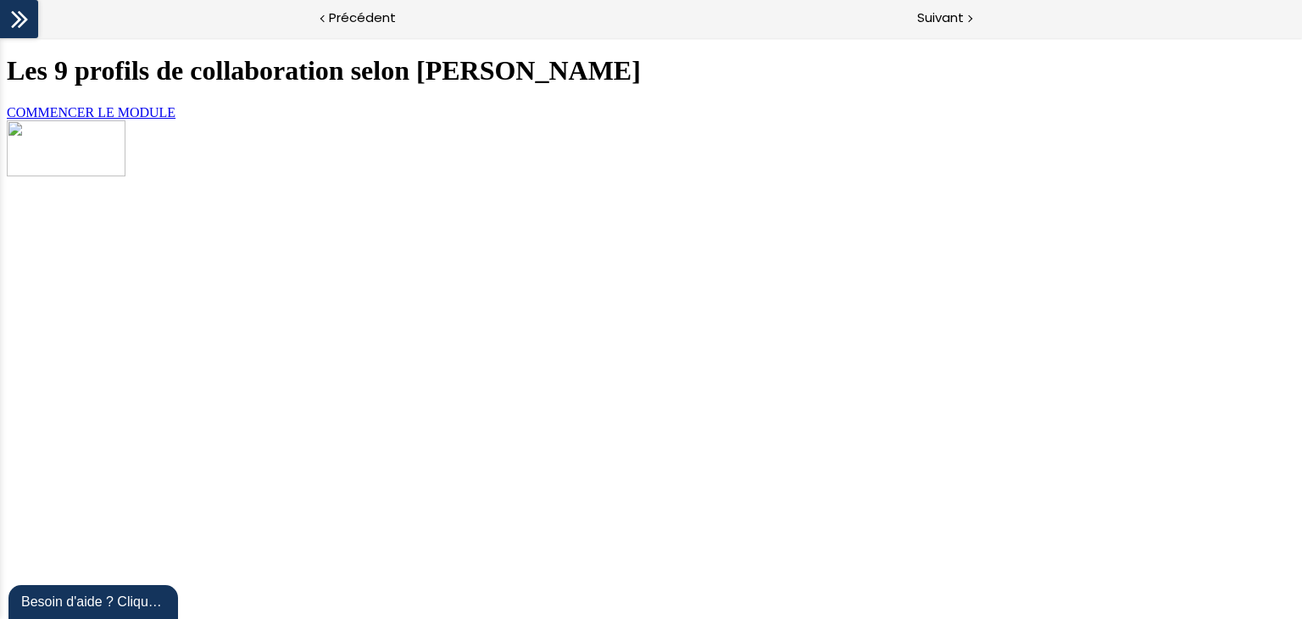
click at [175, 120] on span "COMMENCER LE MODULE" at bounding box center [91, 112] width 169 height 14
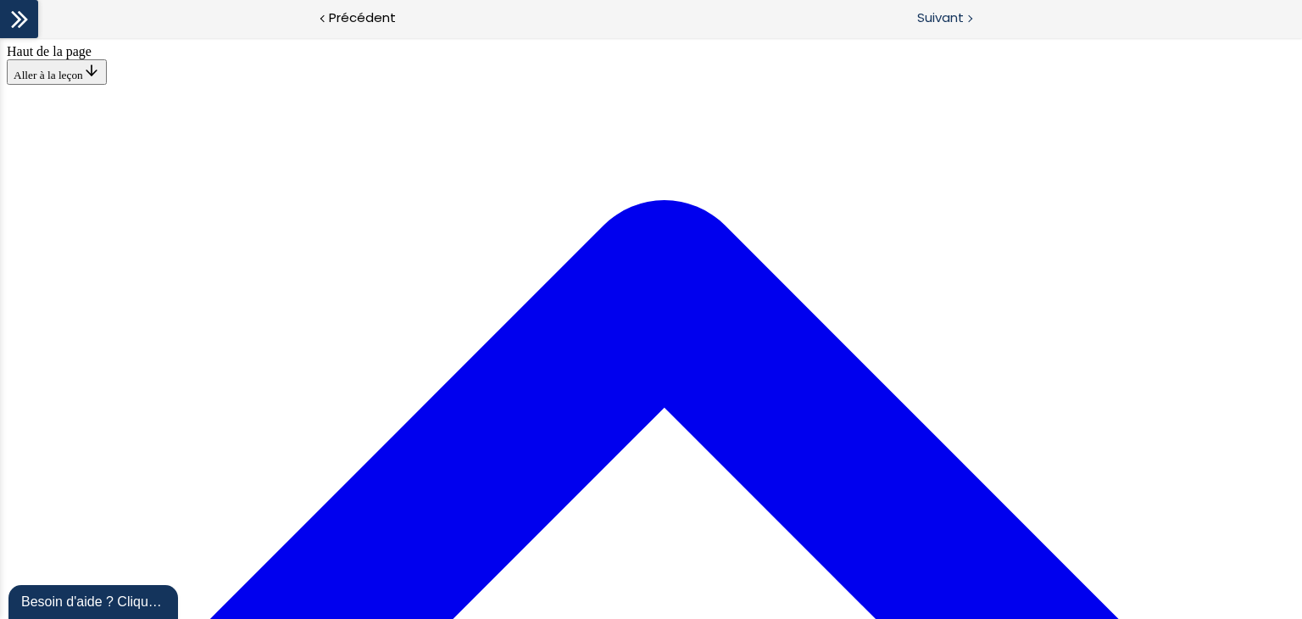
click at [958, 23] on span "Suivant" at bounding box center [940, 18] width 47 height 21
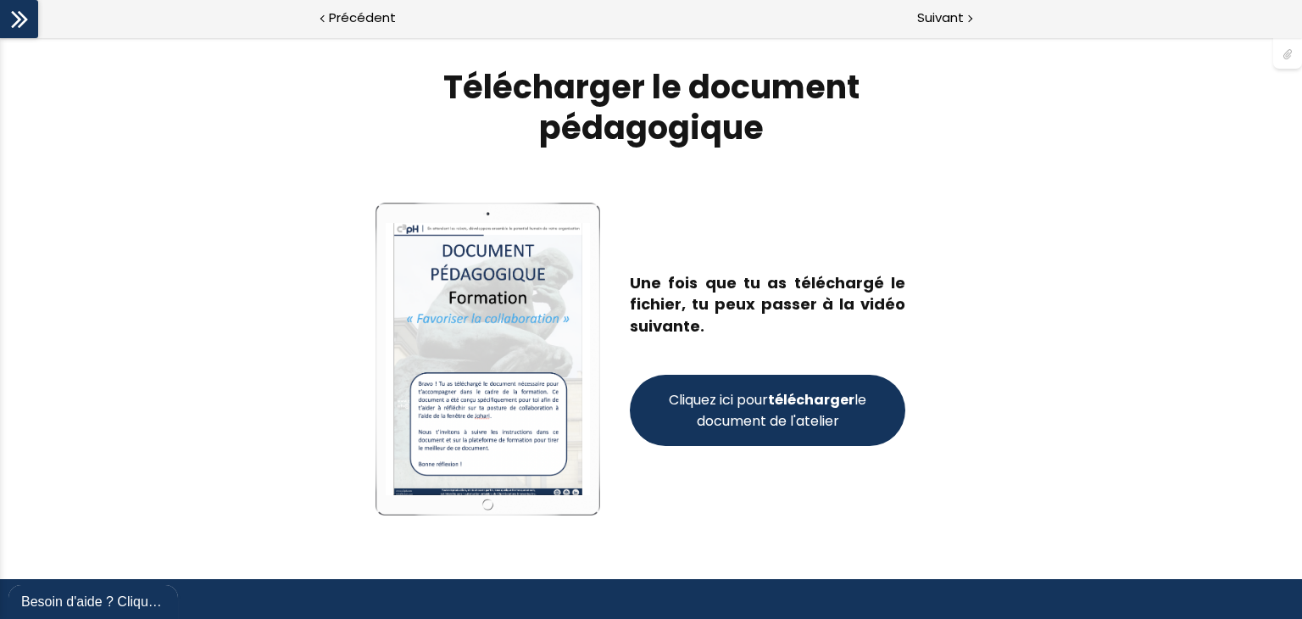
click at [786, 420] on span "Cliquez ici pour télécharger le document de l'atelier" at bounding box center [767, 410] width 204 height 42
click at [956, 18] on span "Suivant" at bounding box center [940, 18] width 47 height 21
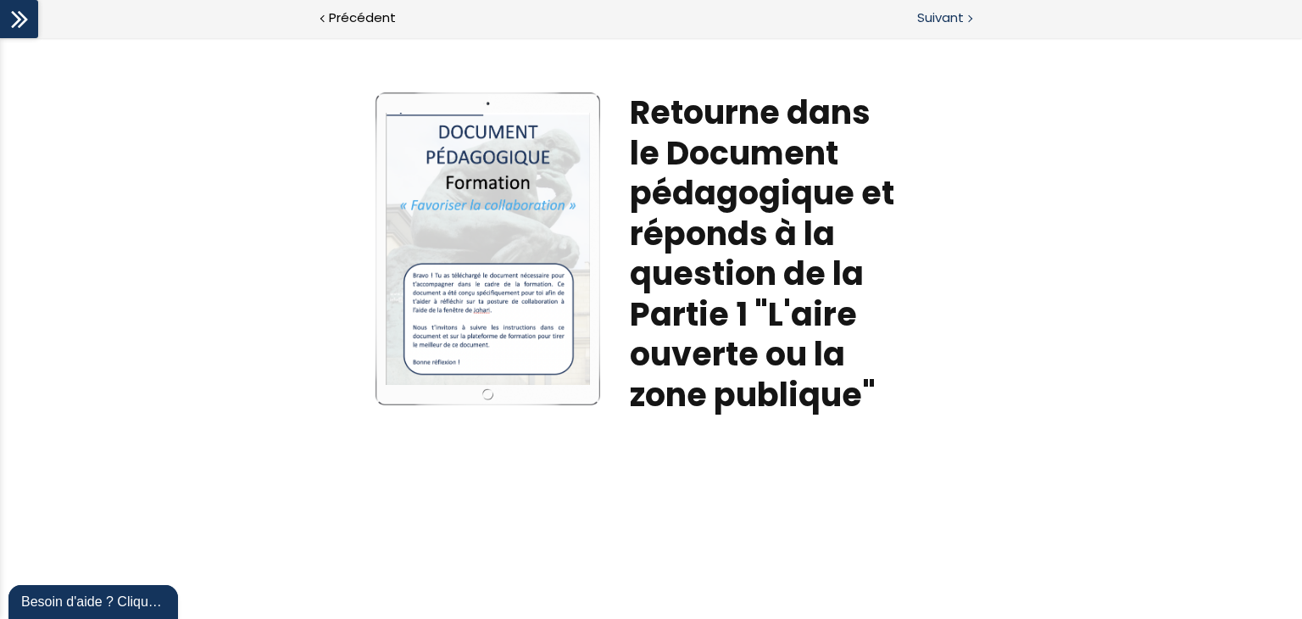
click at [973, 21] on div "Suivant" at bounding box center [976, 19] width 651 height 38
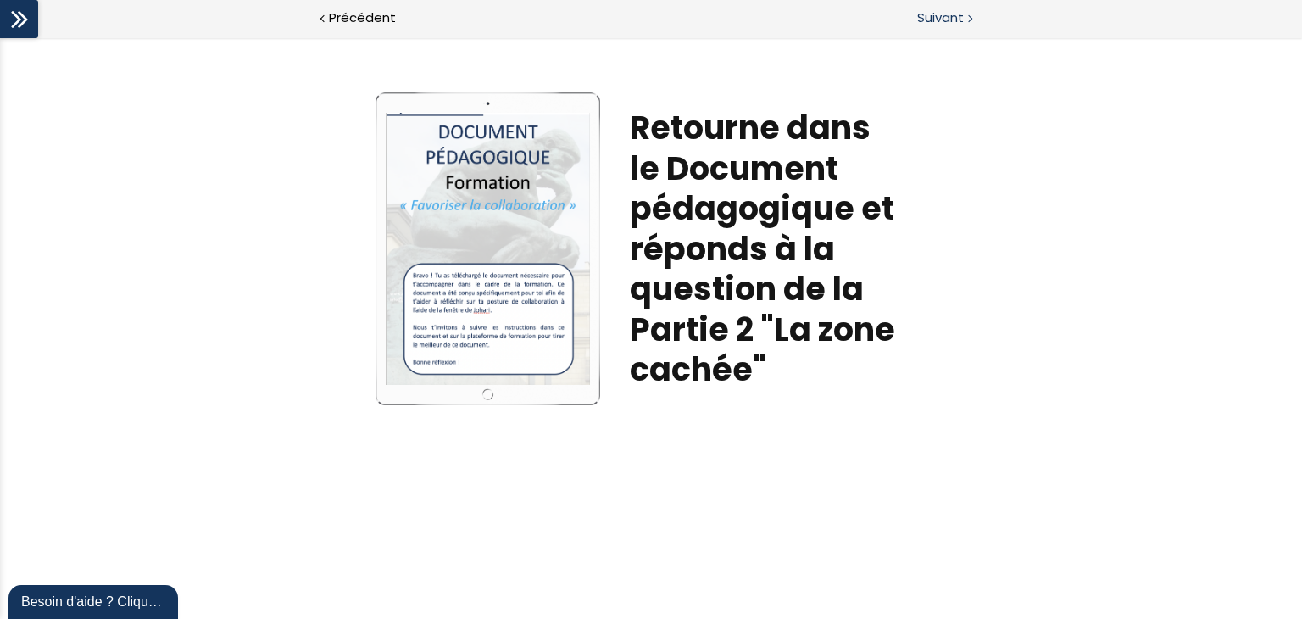
click at [936, 14] on span "Suivant" at bounding box center [940, 18] width 47 height 21
click at [954, 23] on span "Suivant" at bounding box center [940, 18] width 47 height 21
click at [964, 21] on div "Suivant" at bounding box center [976, 19] width 651 height 38
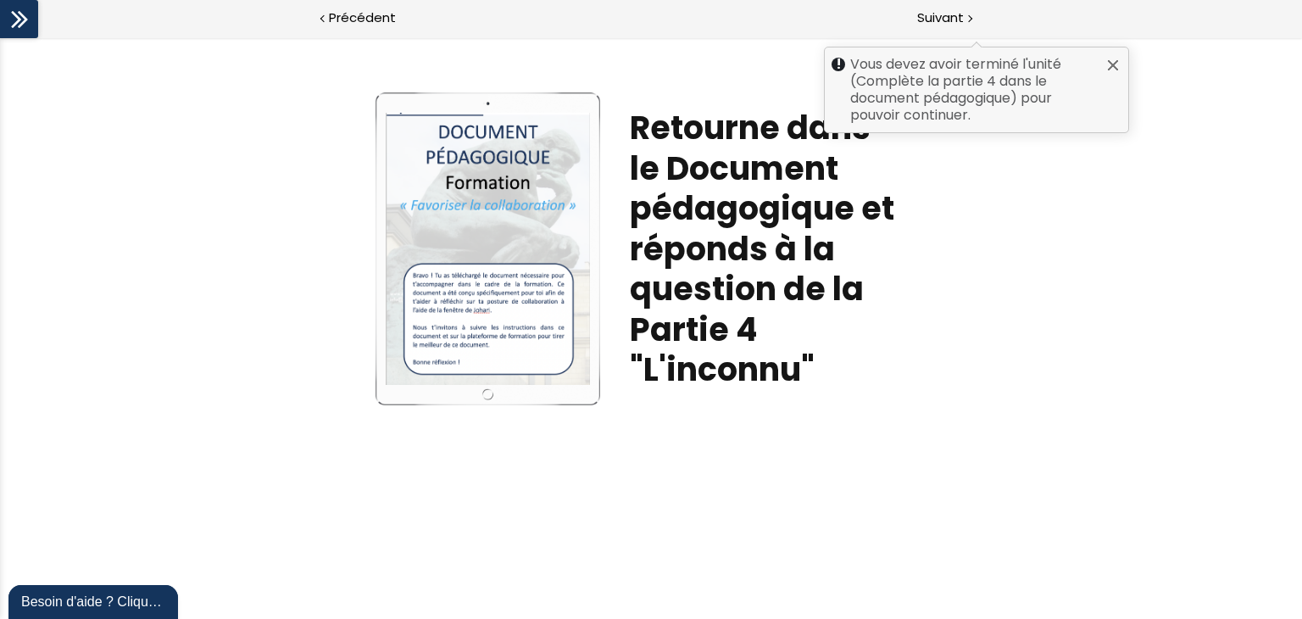
scroll to position [997, 0]
click at [927, 8] on span "Suivant" at bounding box center [940, 18] width 47 height 21
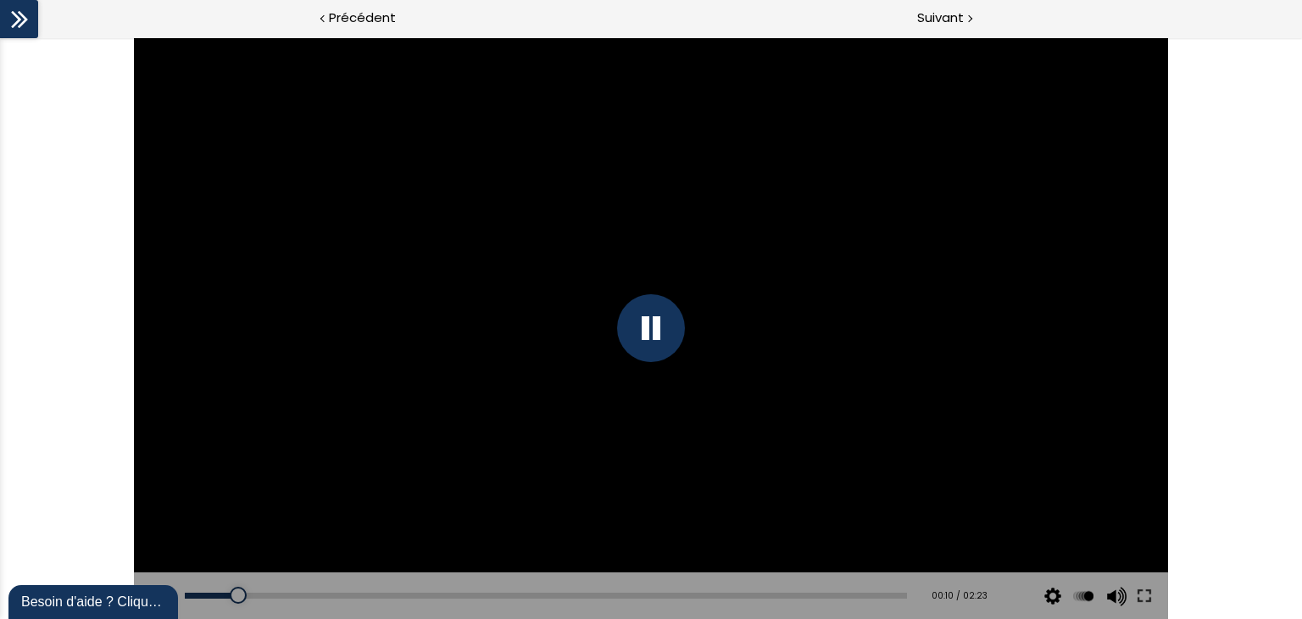
scroll to position [997, 0]
drag, startPoint x: 844, startPoint y: 537, endPoint x: 812, endPoint y: 500, distance: 48.6
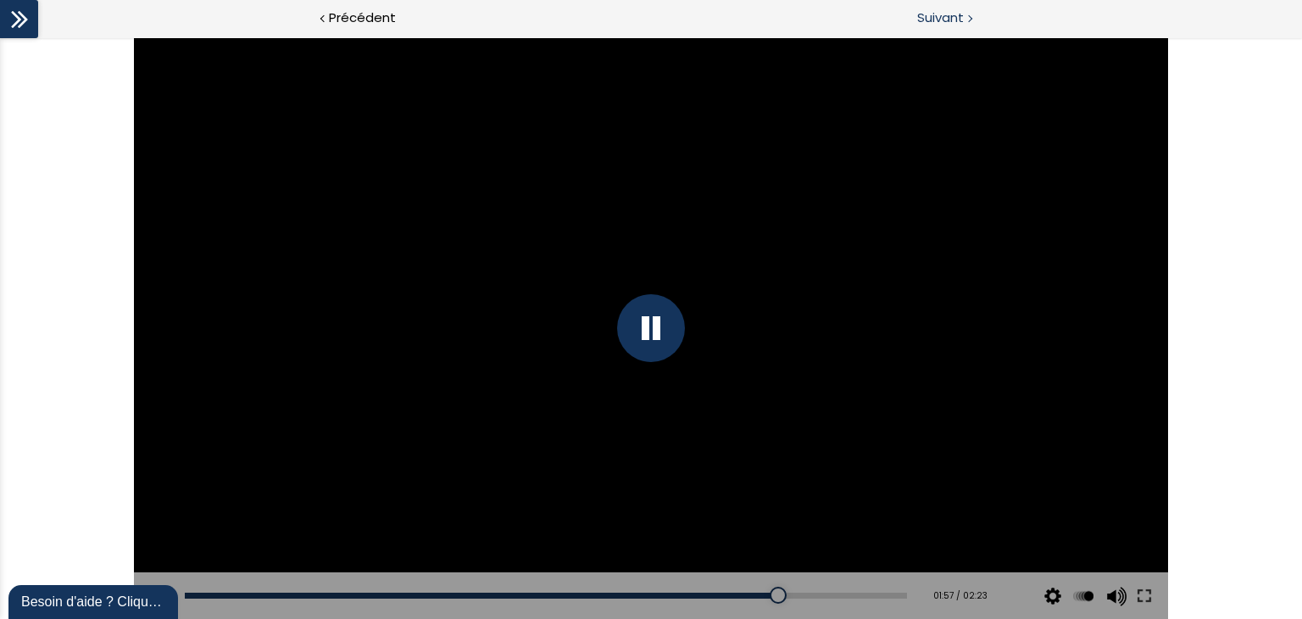
click at [963, 11] on span "Suivant" at bounding box center [940, 18] width 47 height 21
